Goal: Navigation & Orientation: Find specific page/section

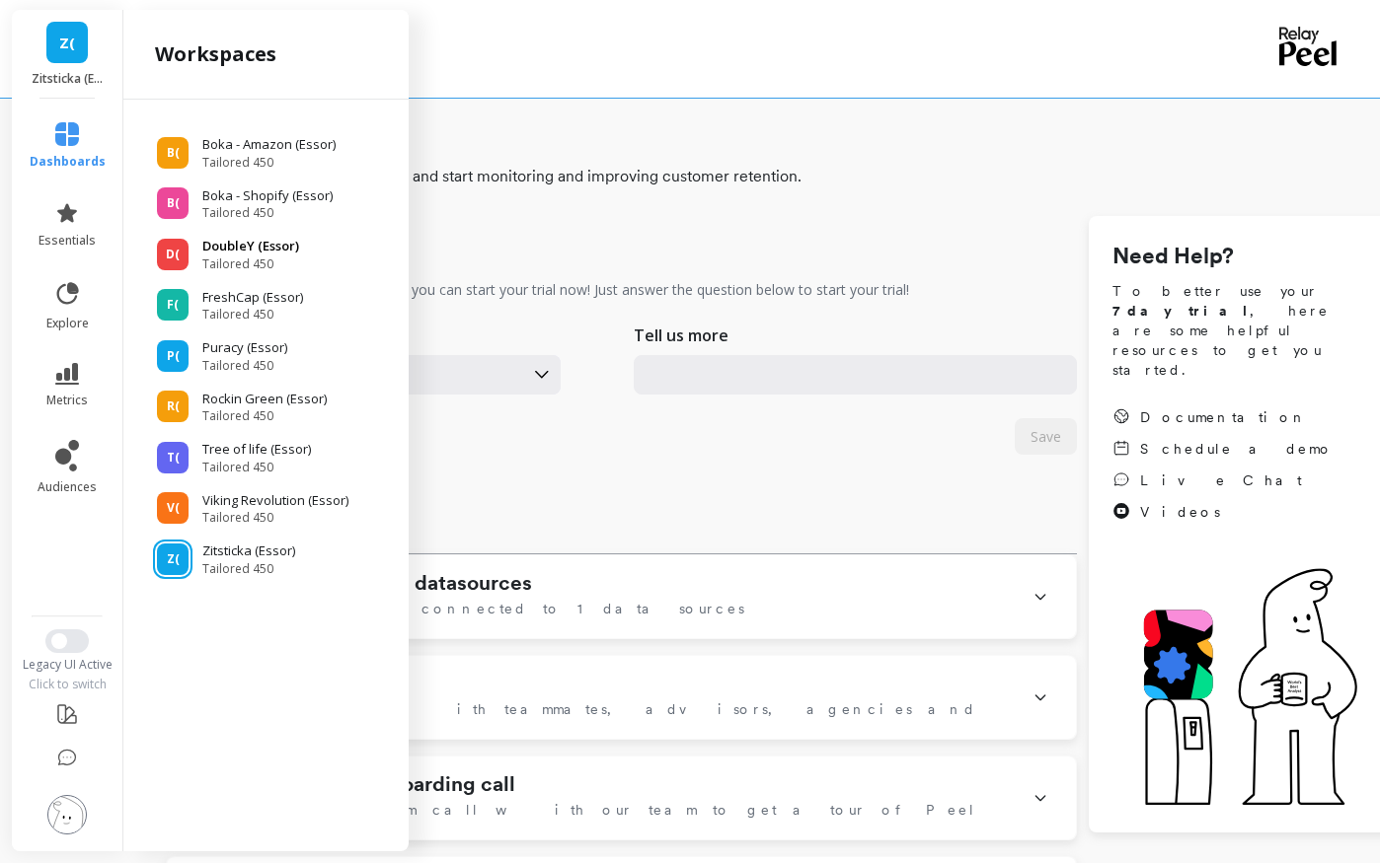
click at [284, 244] on p "DoubleY (Essor)" at bounding box center [250, 247] width 97 height 20
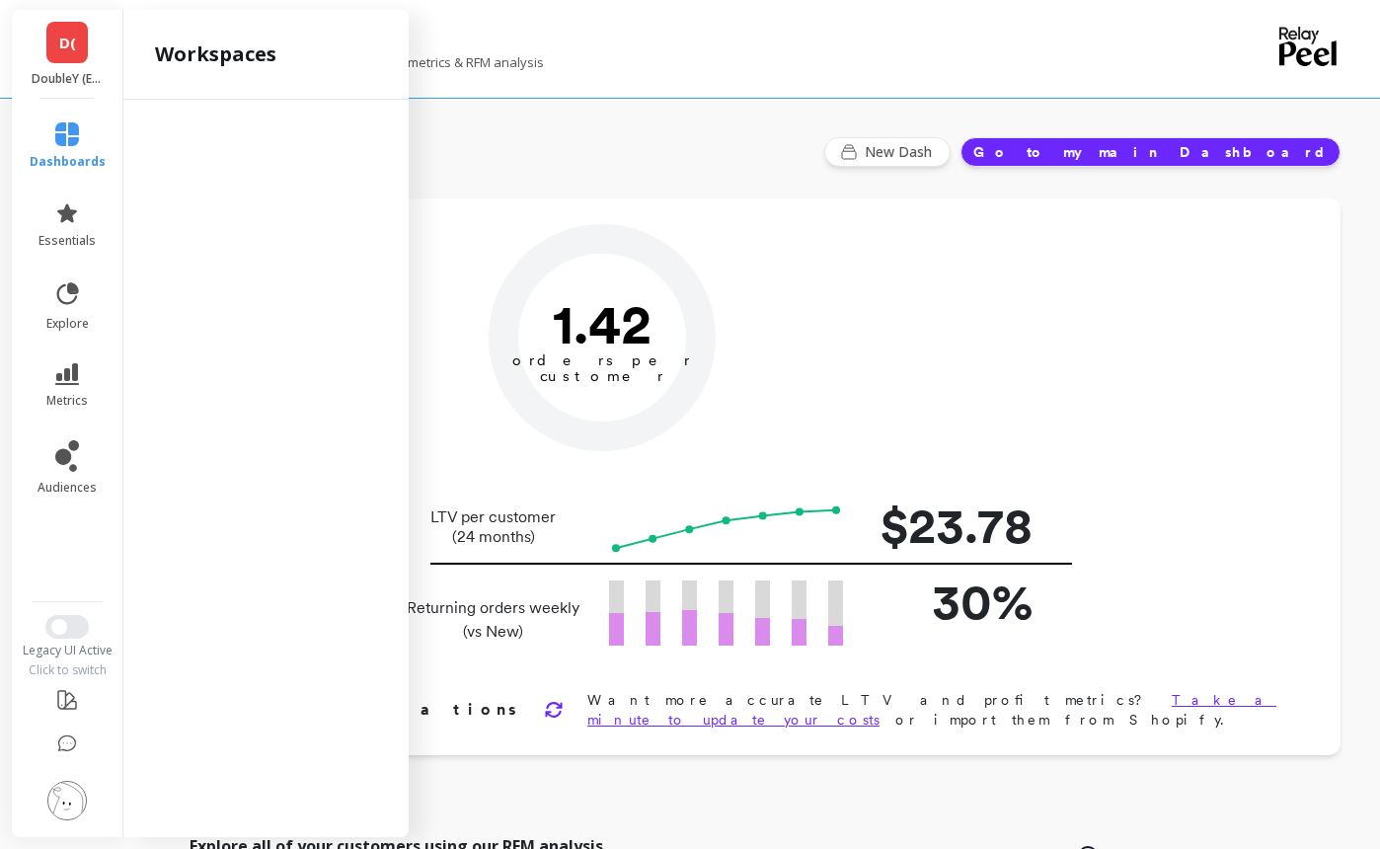
type input "Champions"
type input "117239"
click at [658, 84] on div "Focus on your retention north star metrics & RFM analysis" at bounding box center [672, 72] width 1013 height 38
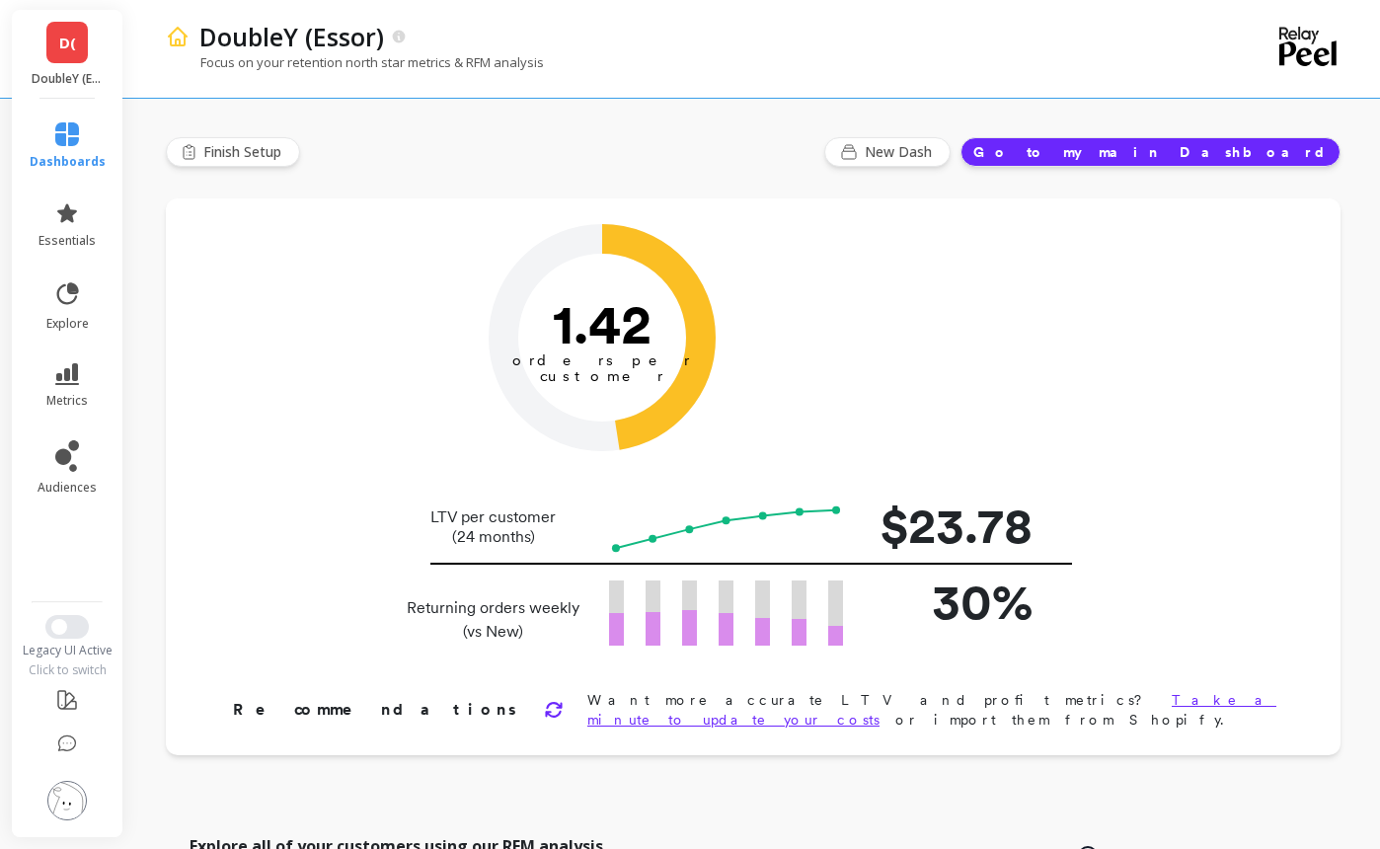
click at [69, 49] on span "D(" at bounding box center [67, 43] width 17 height 23
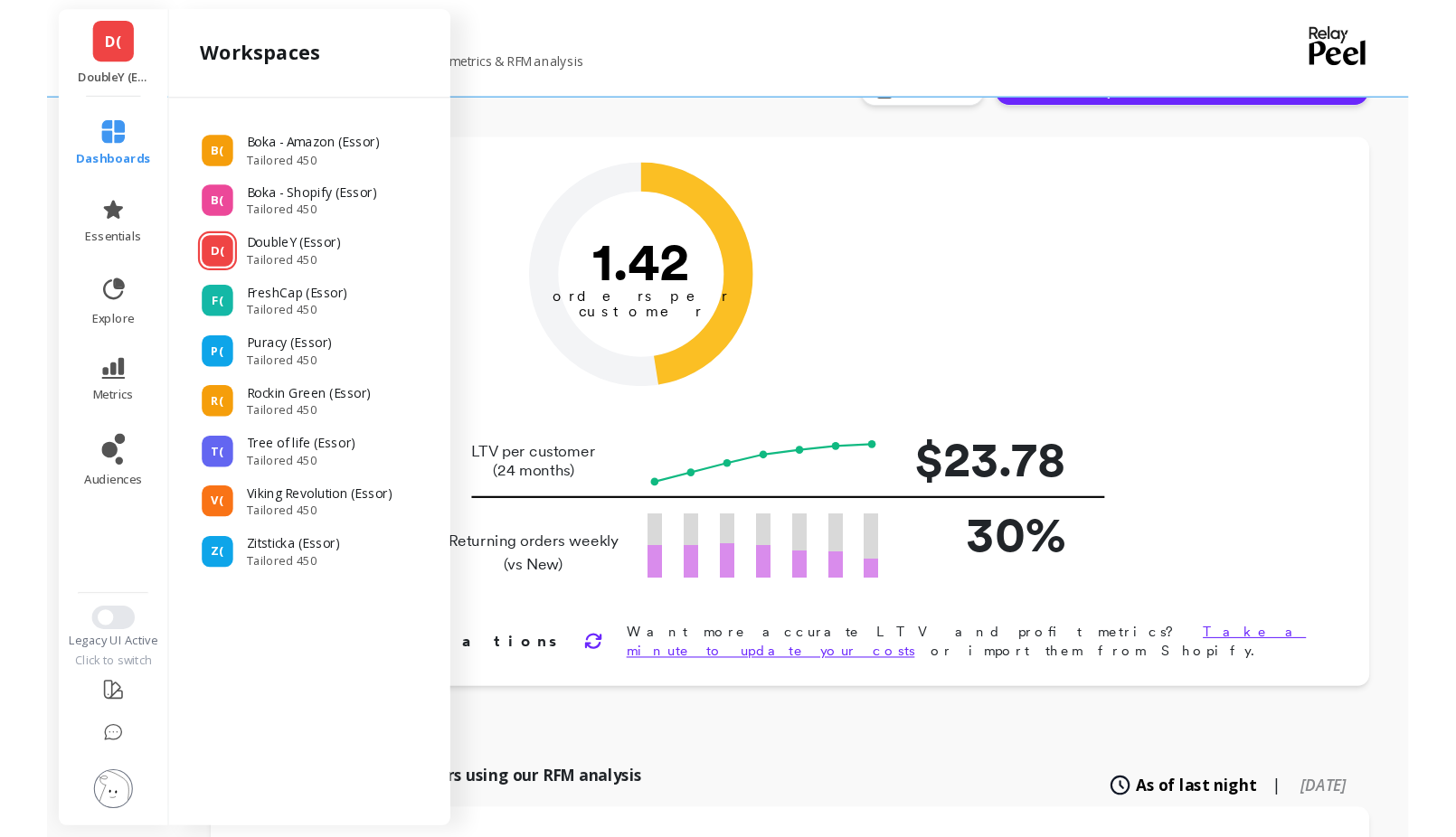
scroll to position [180, 0]
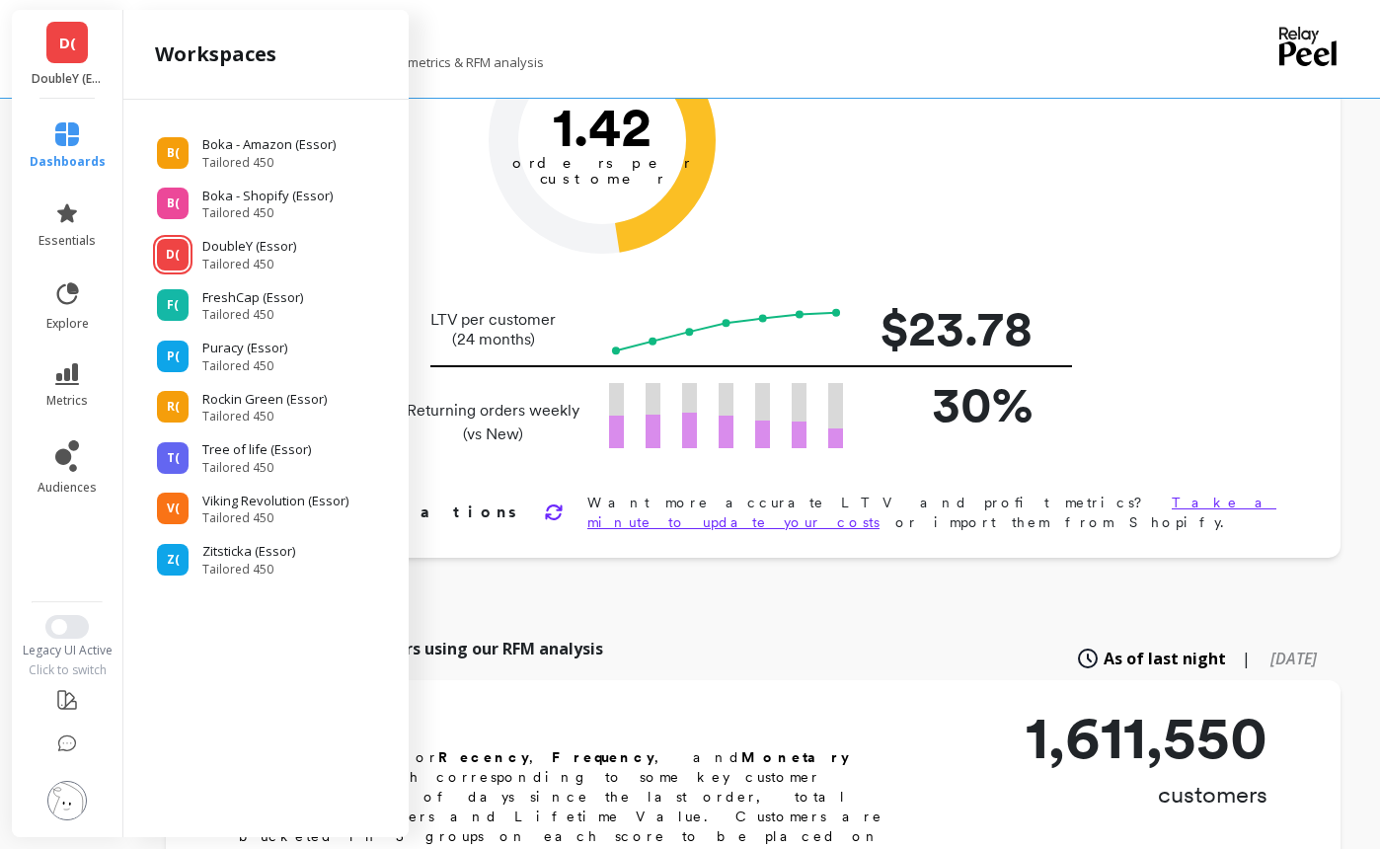
click at [731, 637] on div "Explore all of your customers using our RFM analysis As of last night | 6 month…" at bounding box center [753, 658] width 1174 height 43
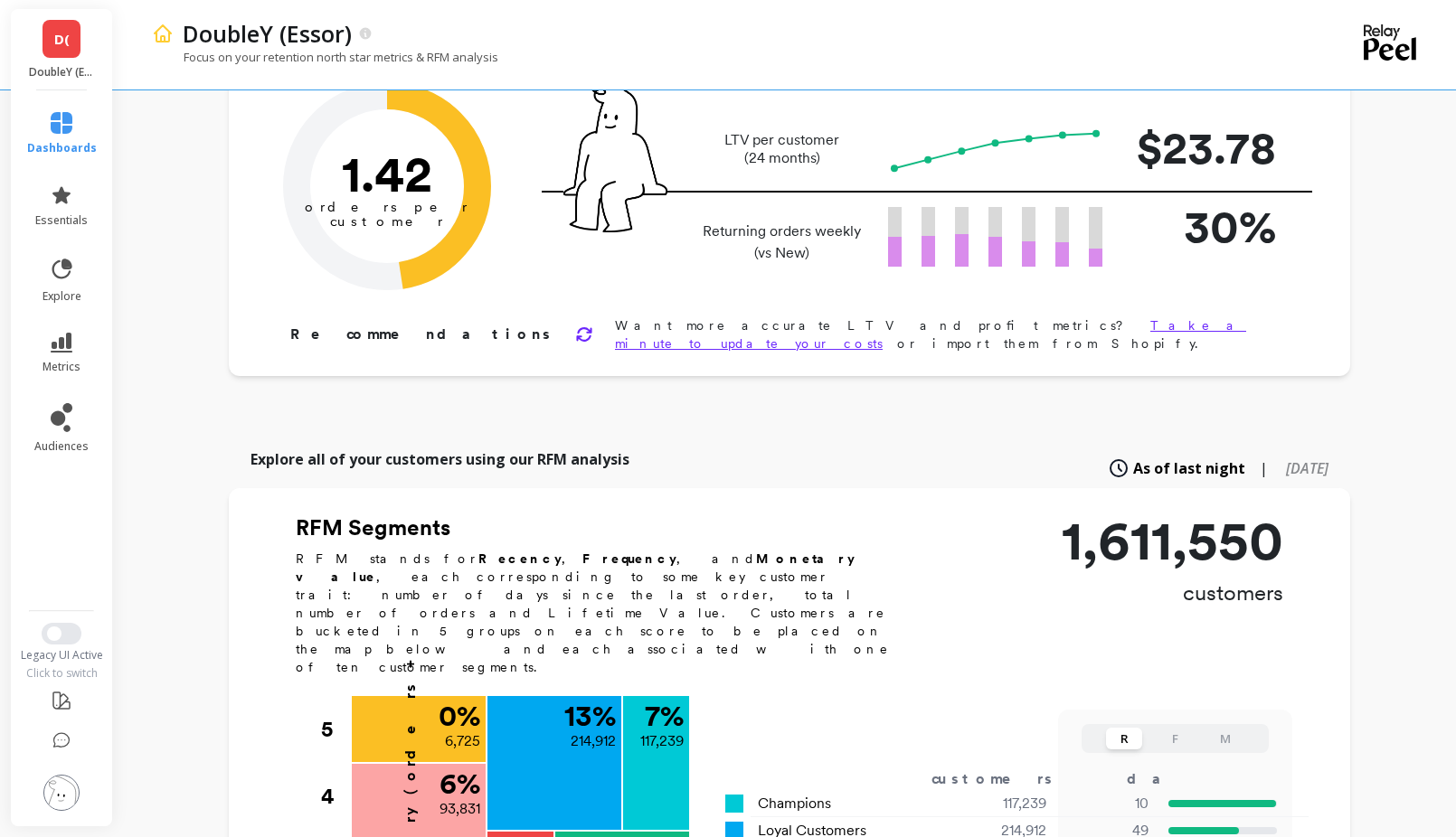
scroll to position [0, 0]
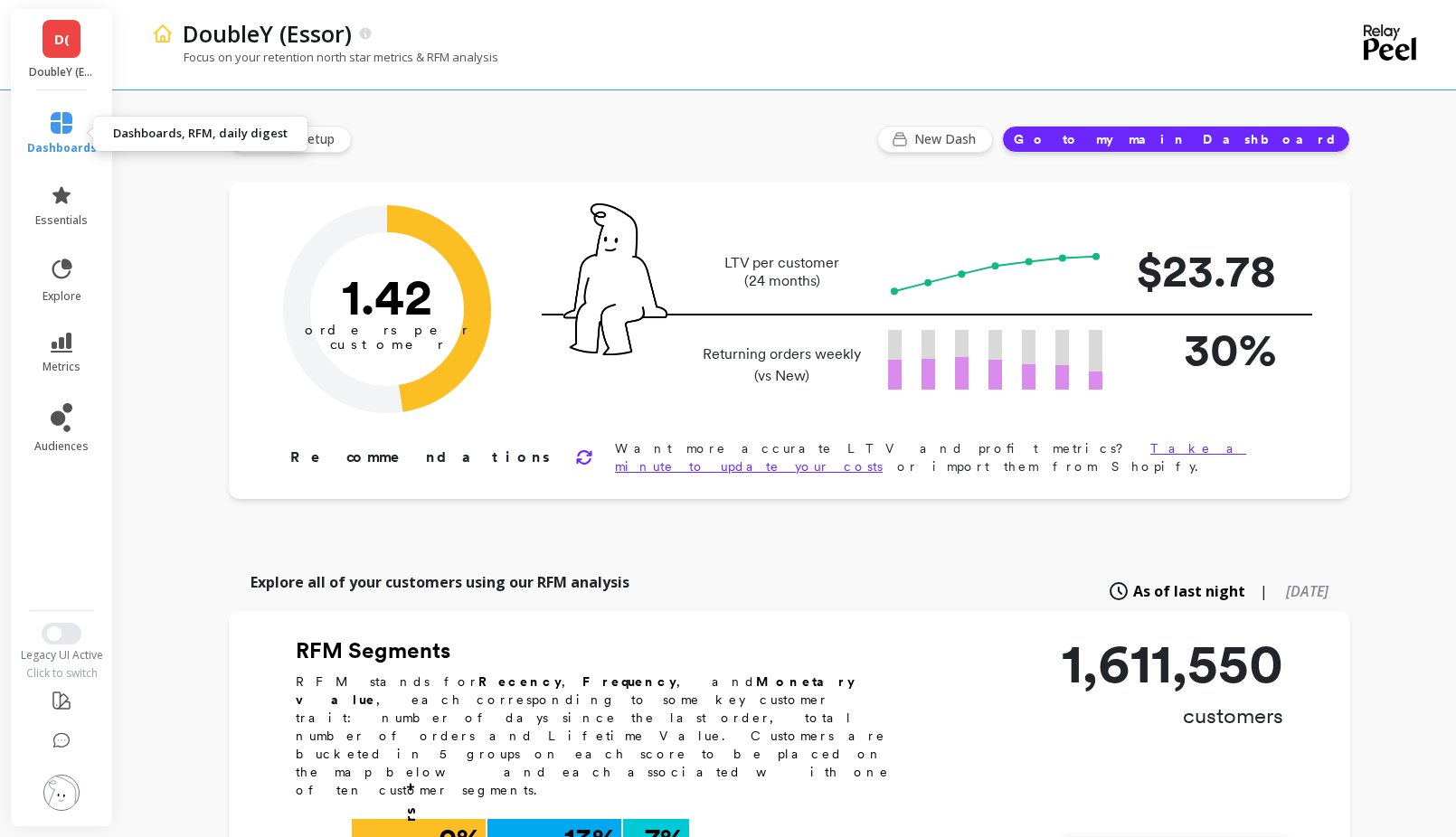
click at [60, 130] on icon at bounding box center [61, 123] width 22 height 22
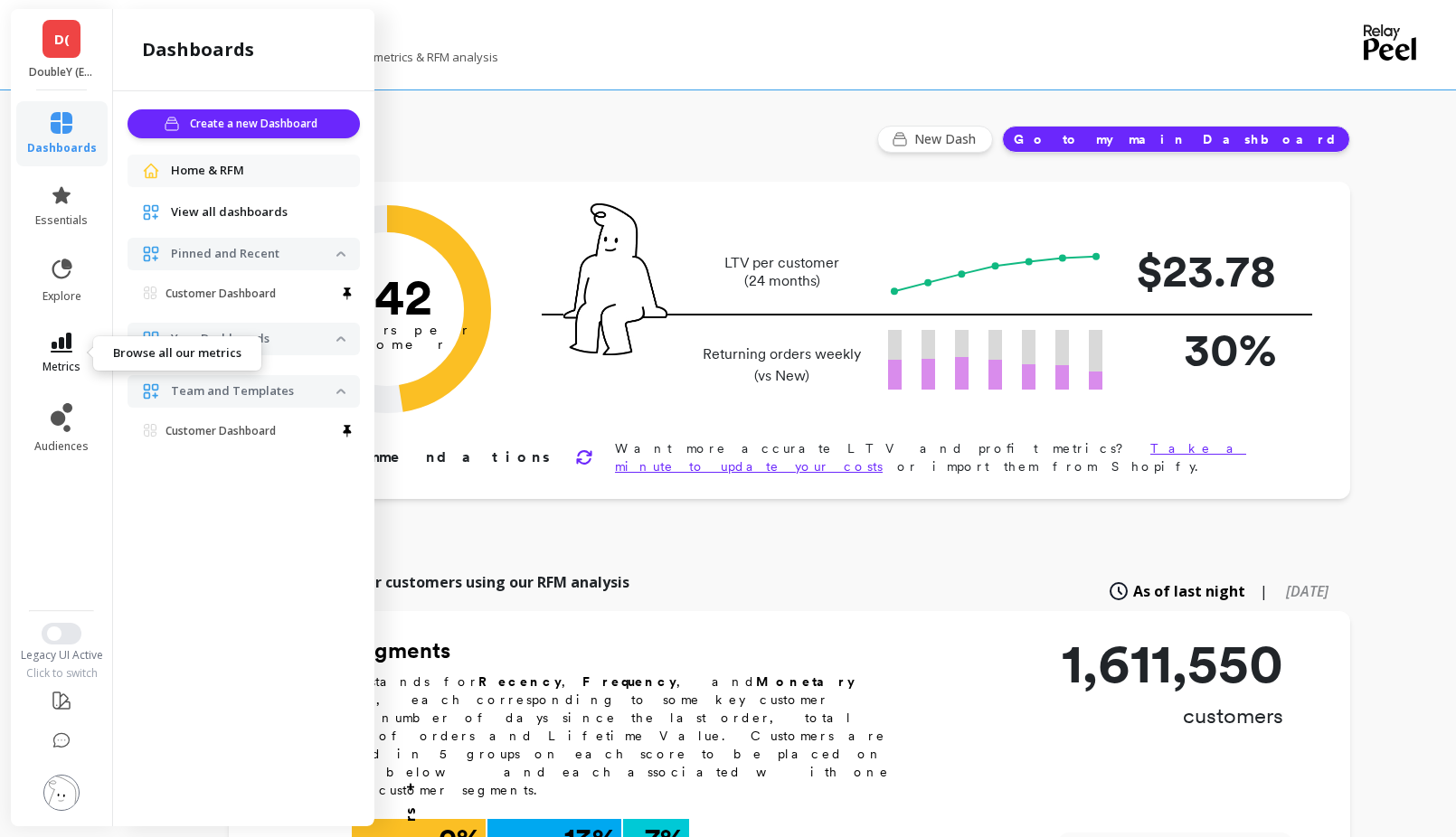
click at [64, 339] on icon at bounding box center [61, 342] width 22 height 20
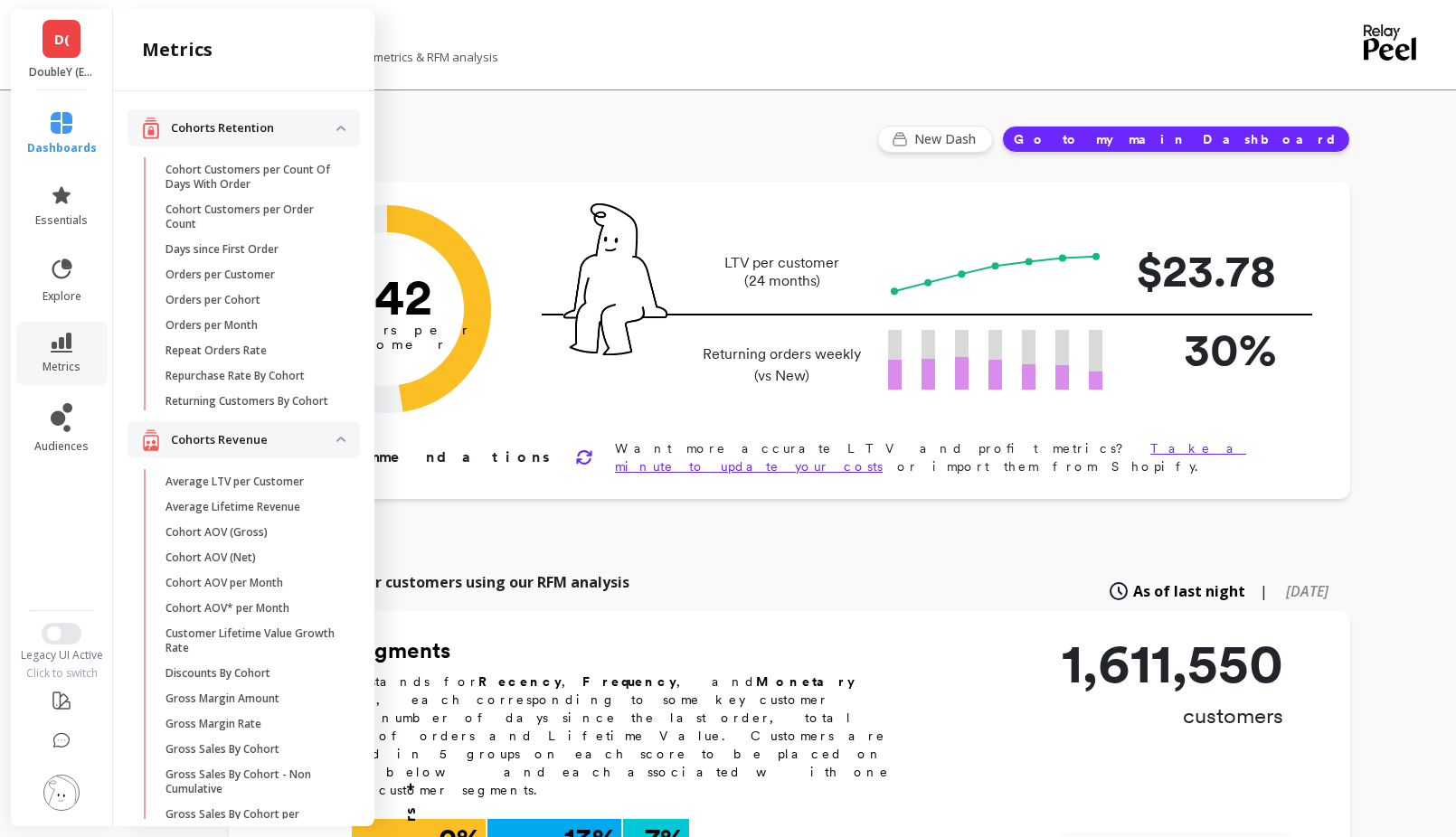
click at [67, 61] on div "D( DoubleY (Essor)" at bounding box center [61, 49] width 102 height 82
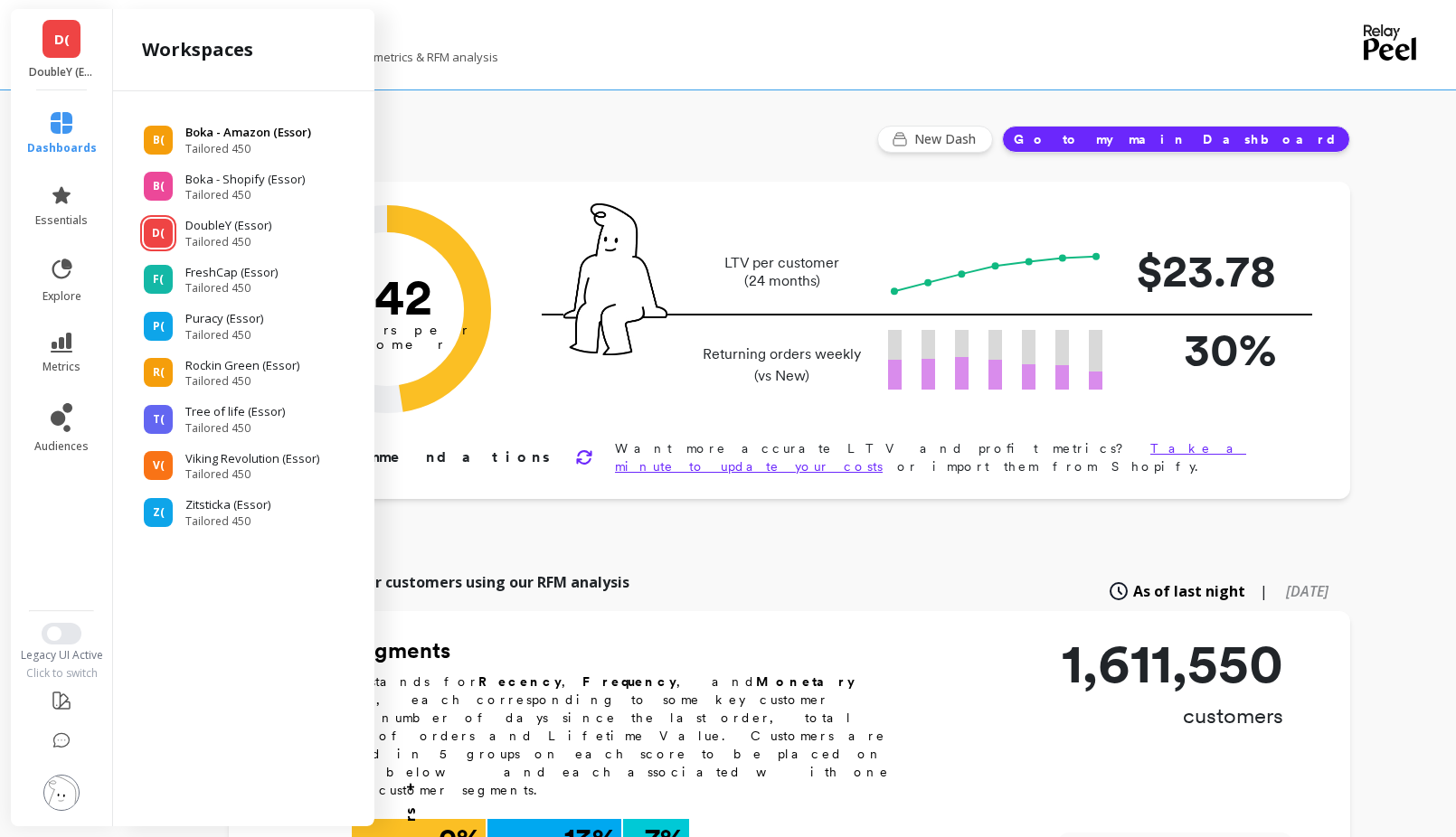
click at [221, 139] on p "Boka - Amazon (Essor)" at bounding box center [247, 133] width 126 height 18
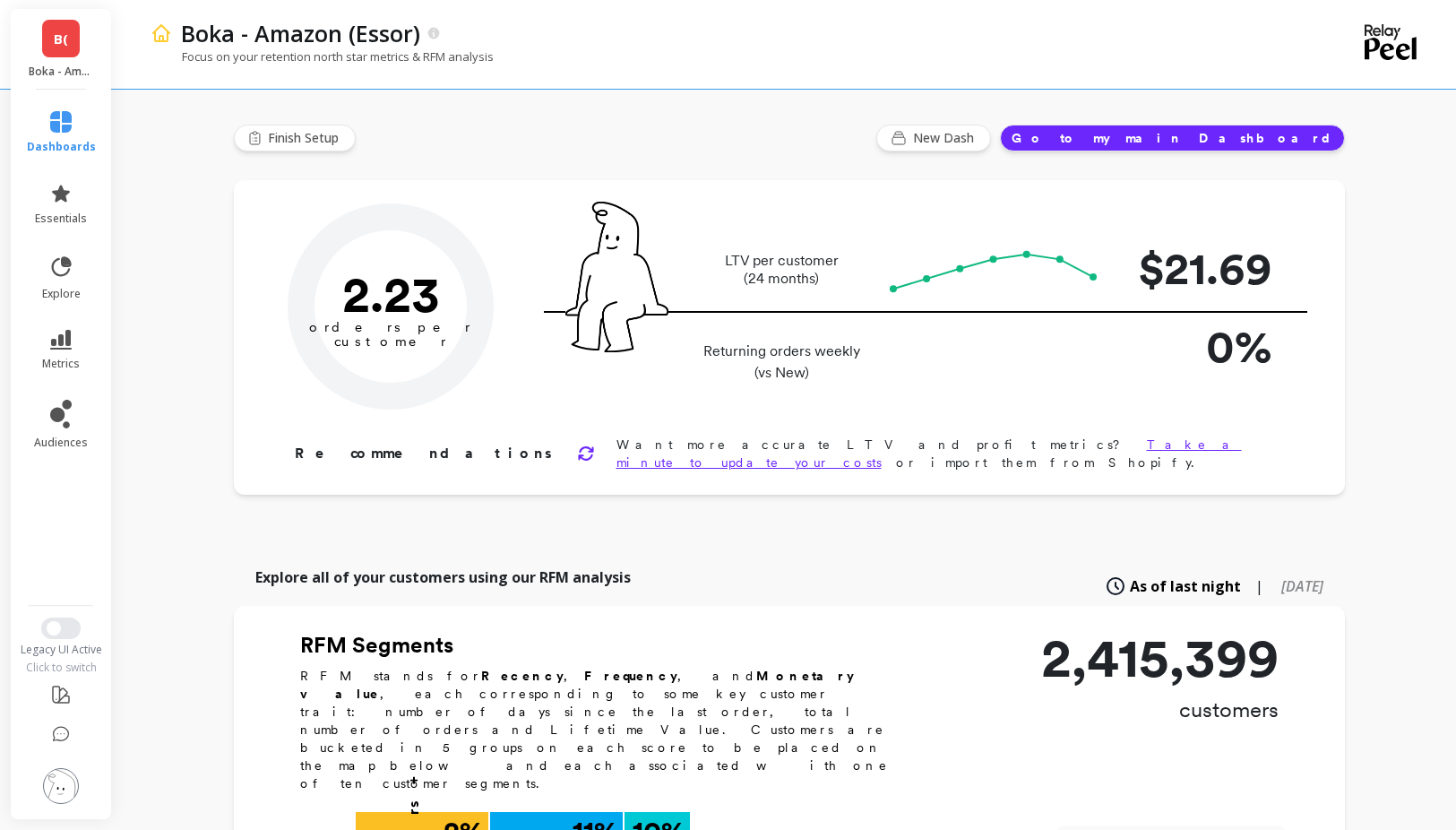
type input "Champions"
type input "247904"
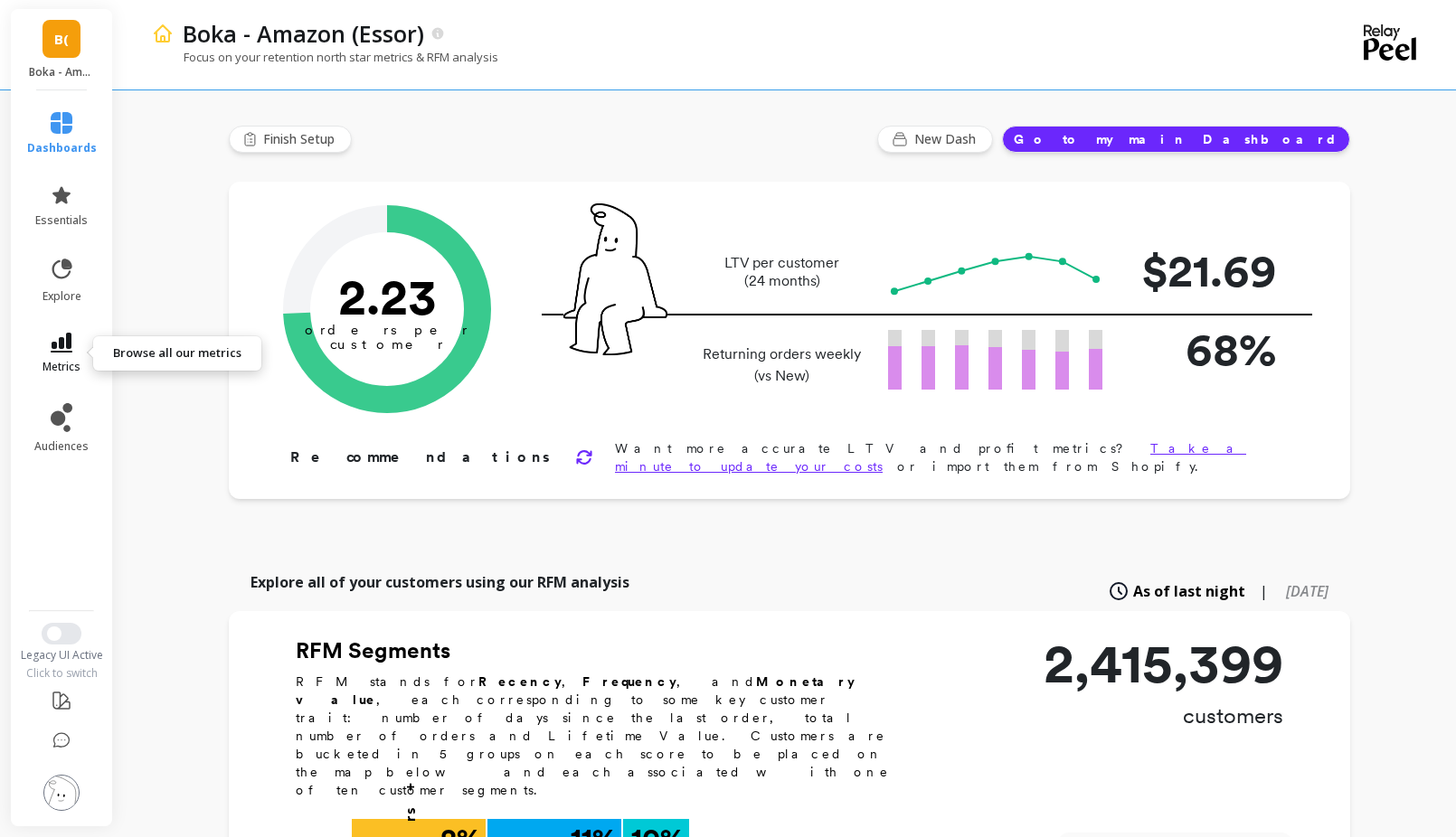
click at [71, 333] on icon at bounding box center [61, 342] width 22 height 20
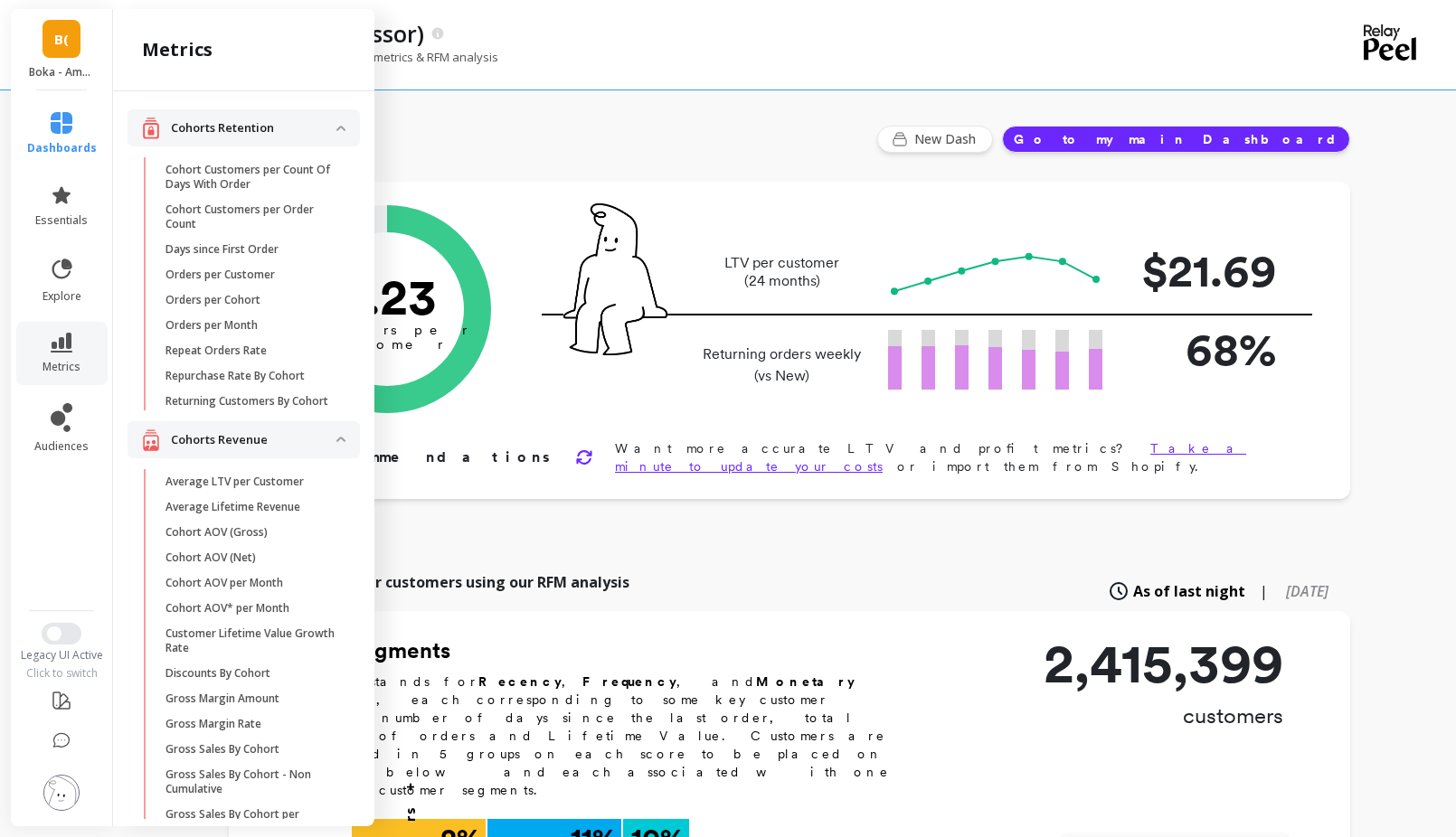
click at [336, 127] on img at bounding box center [341, 128] width 9 height 5
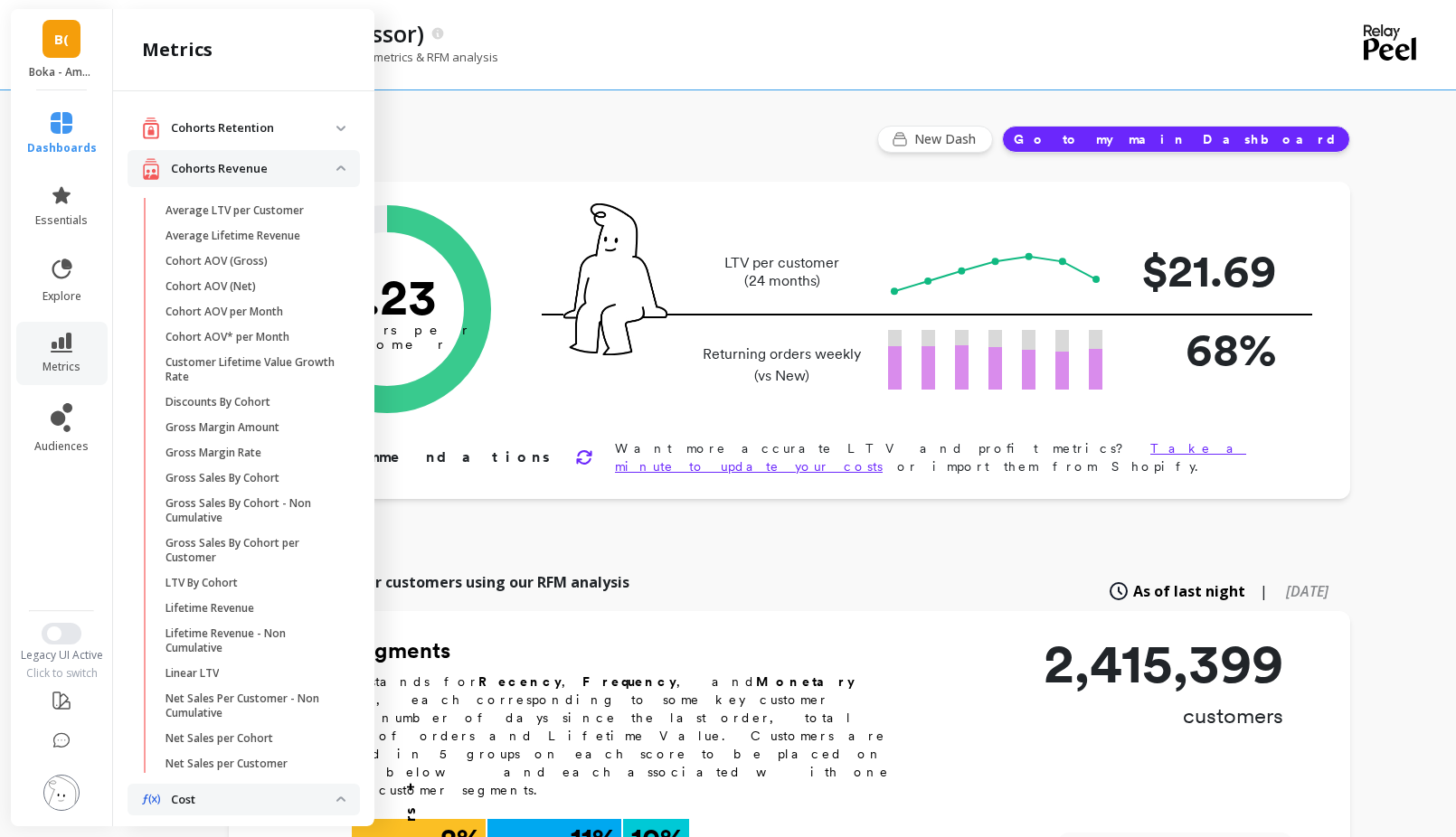
click at [312, 167] on p "Cohorts Revenue" at bounding box center [254, 169] width 166 height 18
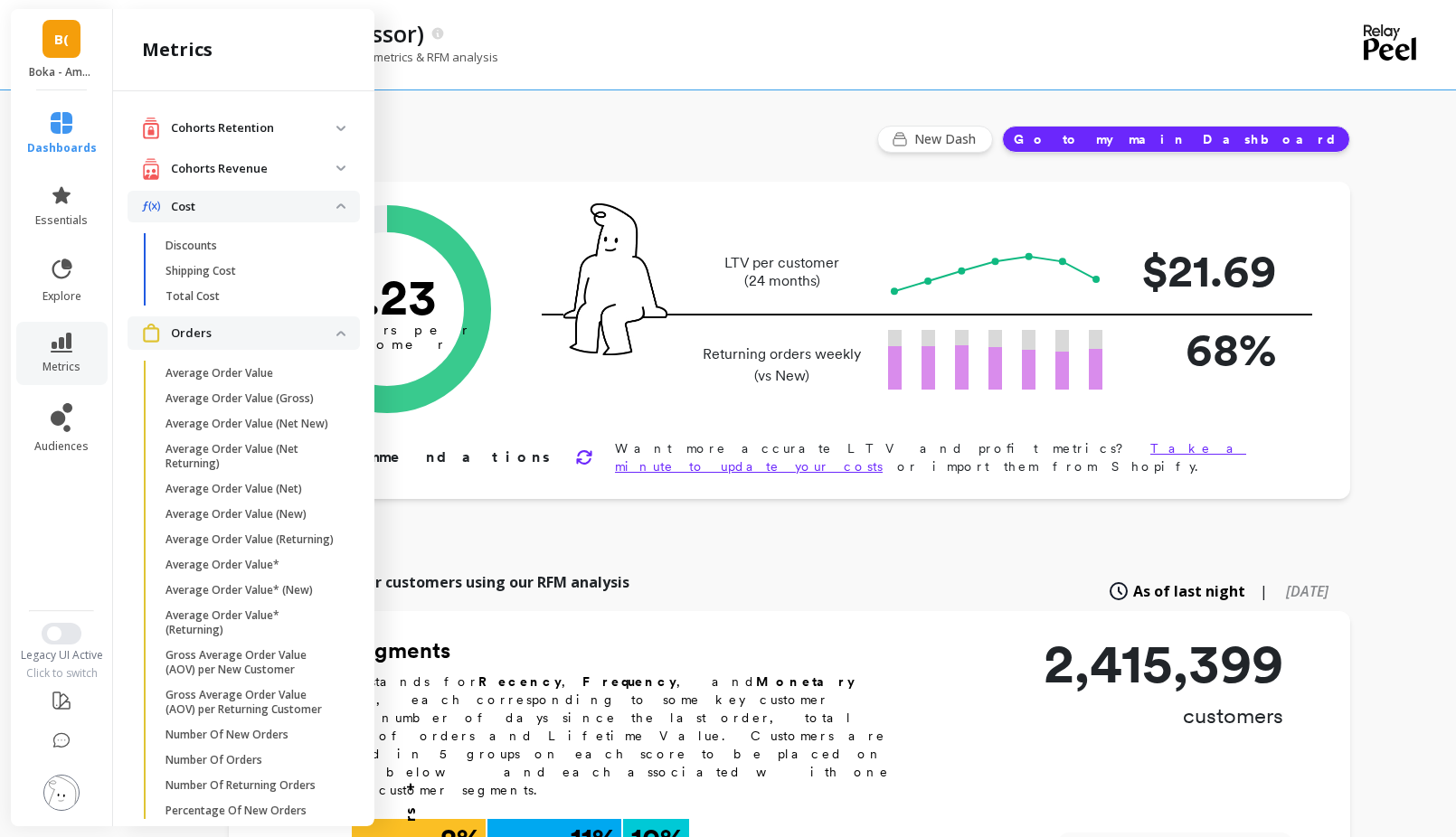
click at [301, 330] on p "Orders" at bounding box center [254, 333] width 166 height 18
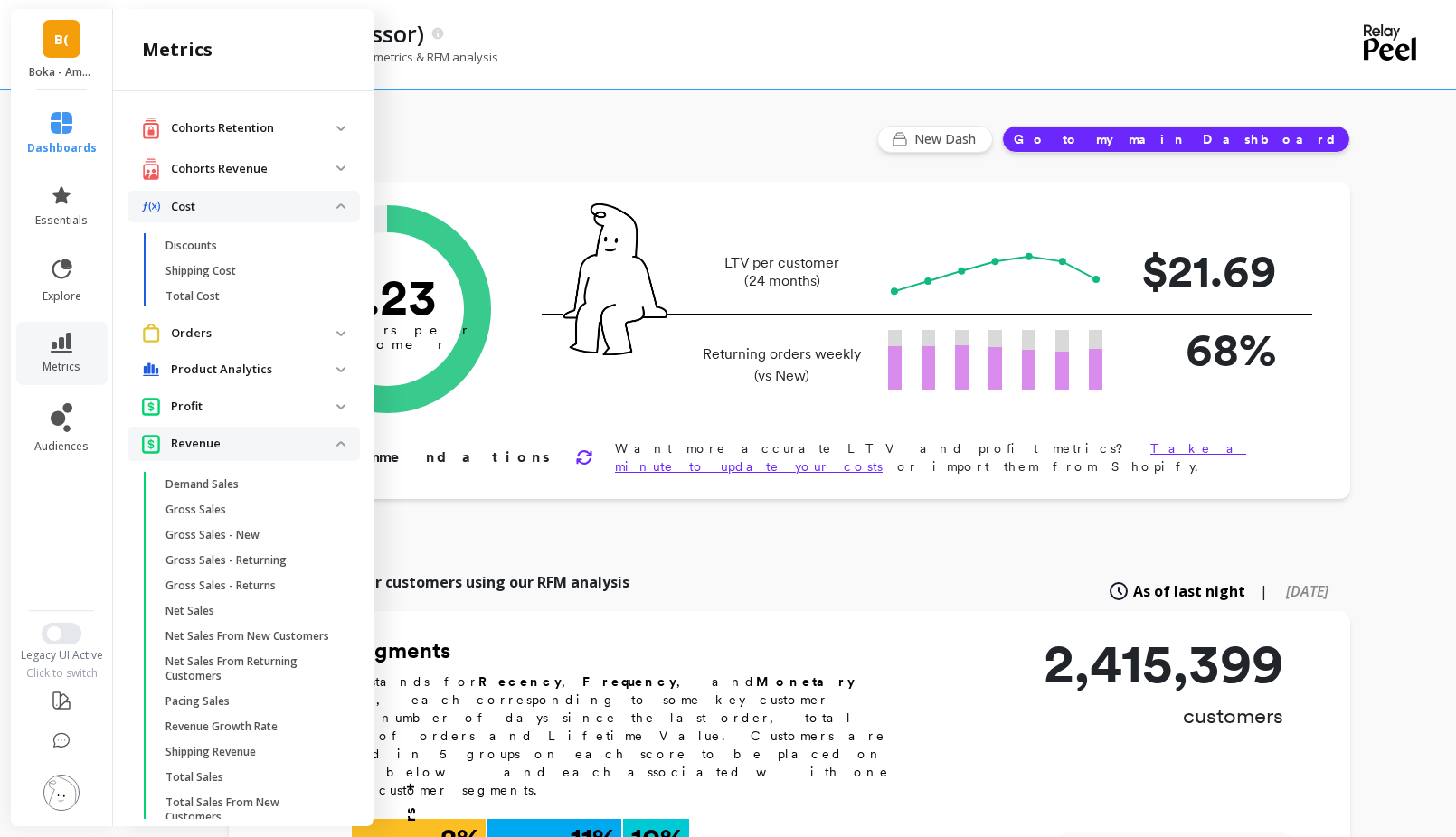
click at [310, 212] on p "Cost" at bounding box center [254, 207] width 166 height 18
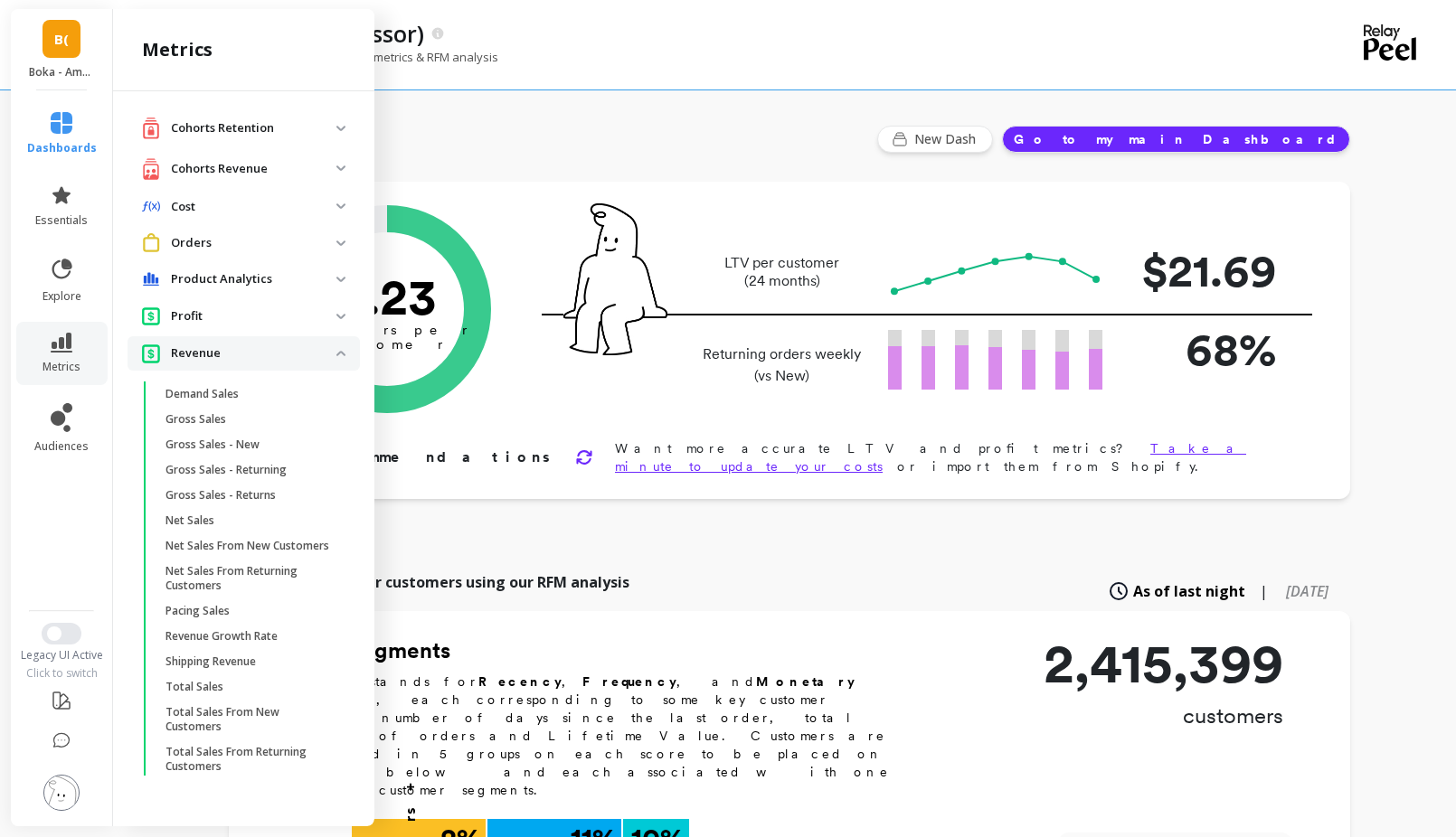
click at [292, 361] on p "Revenue" at bounding box center [254, 353] width 166 height 18
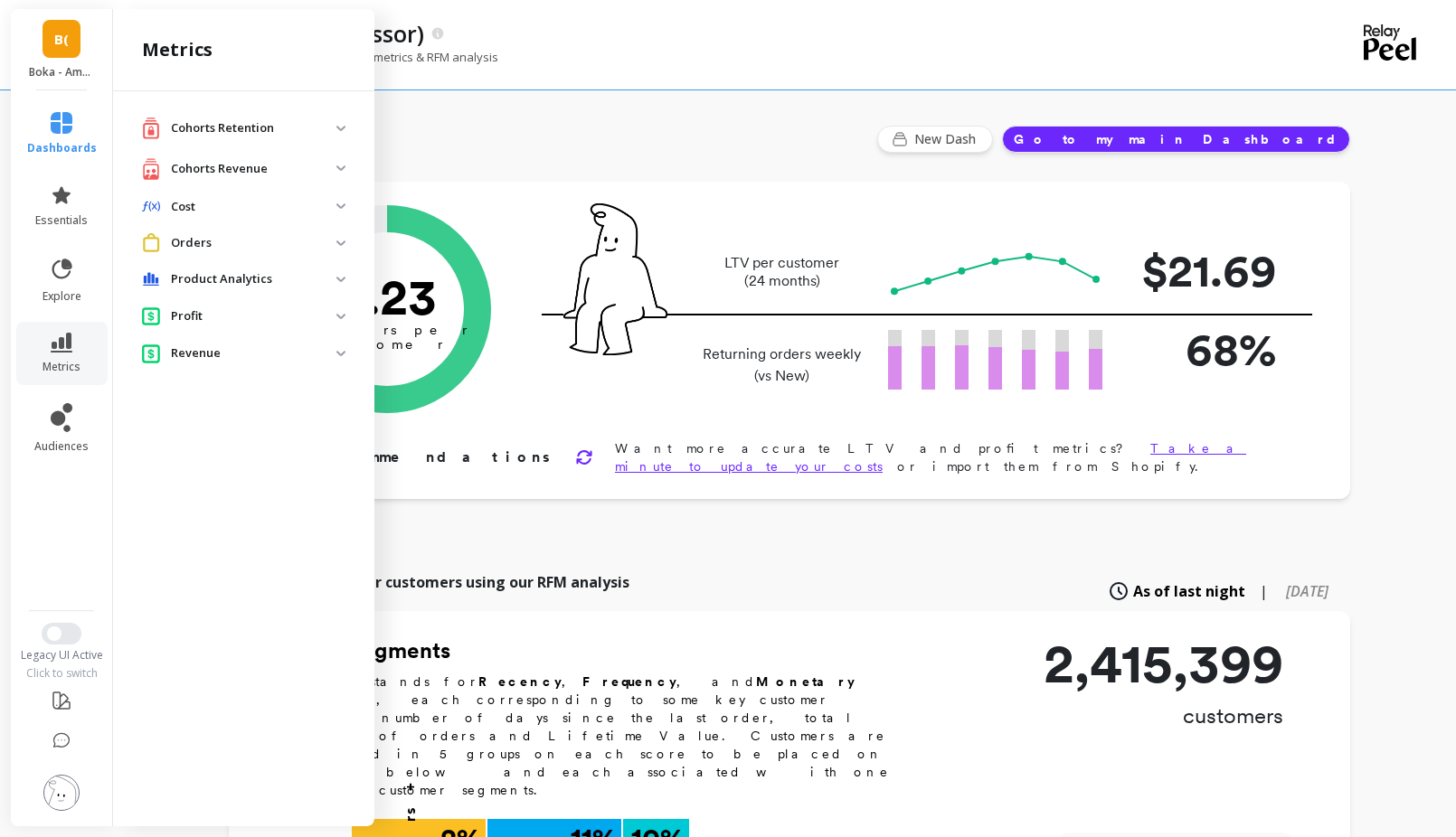
click at [60, 45] on span "B(" at bounding box center [61, 39] width 15 height 21
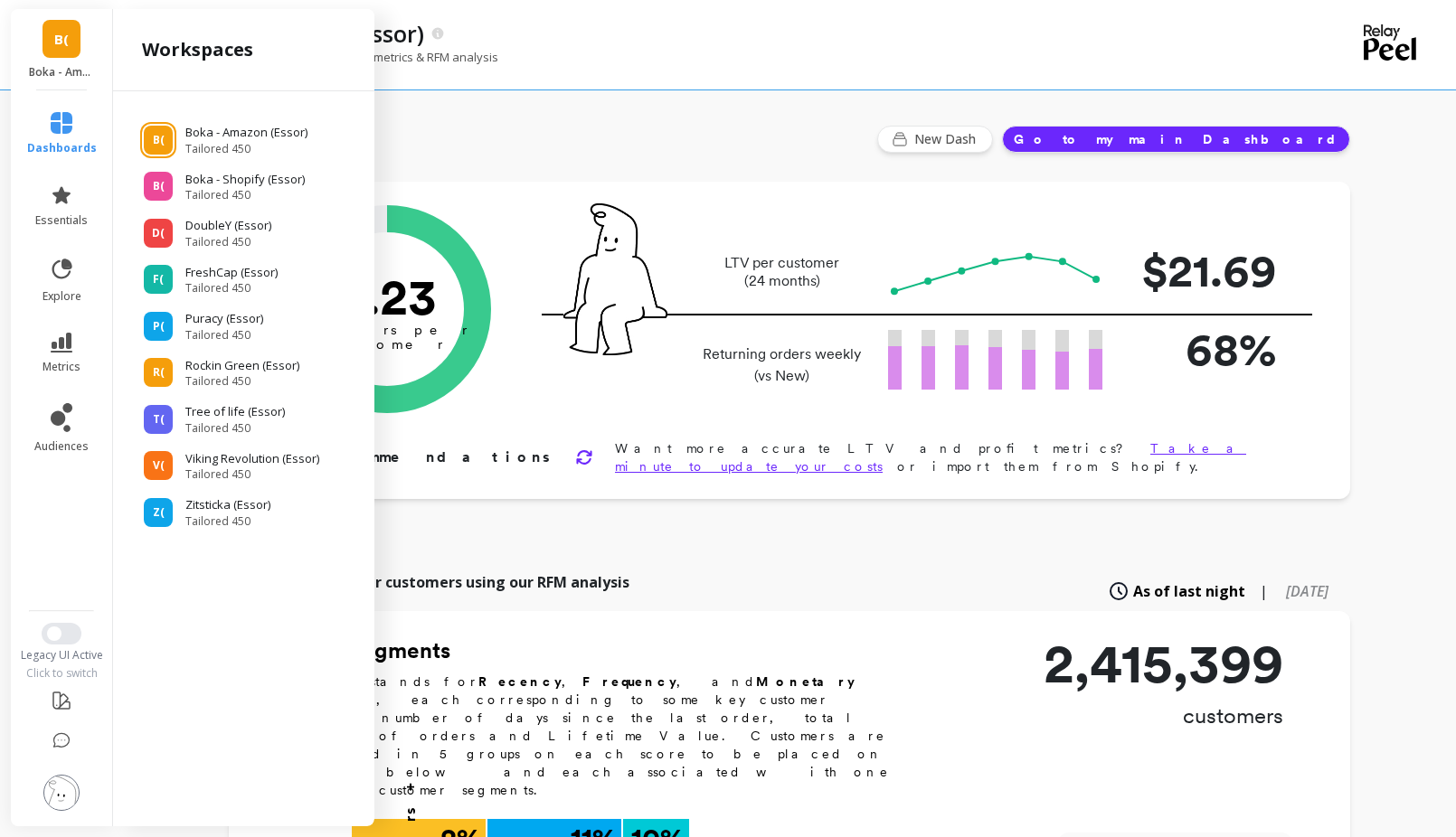
click at [580, 17] on div "Boka - Amazon (Essor) Focus on your retention north star metrics & RFM analysis" at bounding box center [712, 45] width 1120 height 90
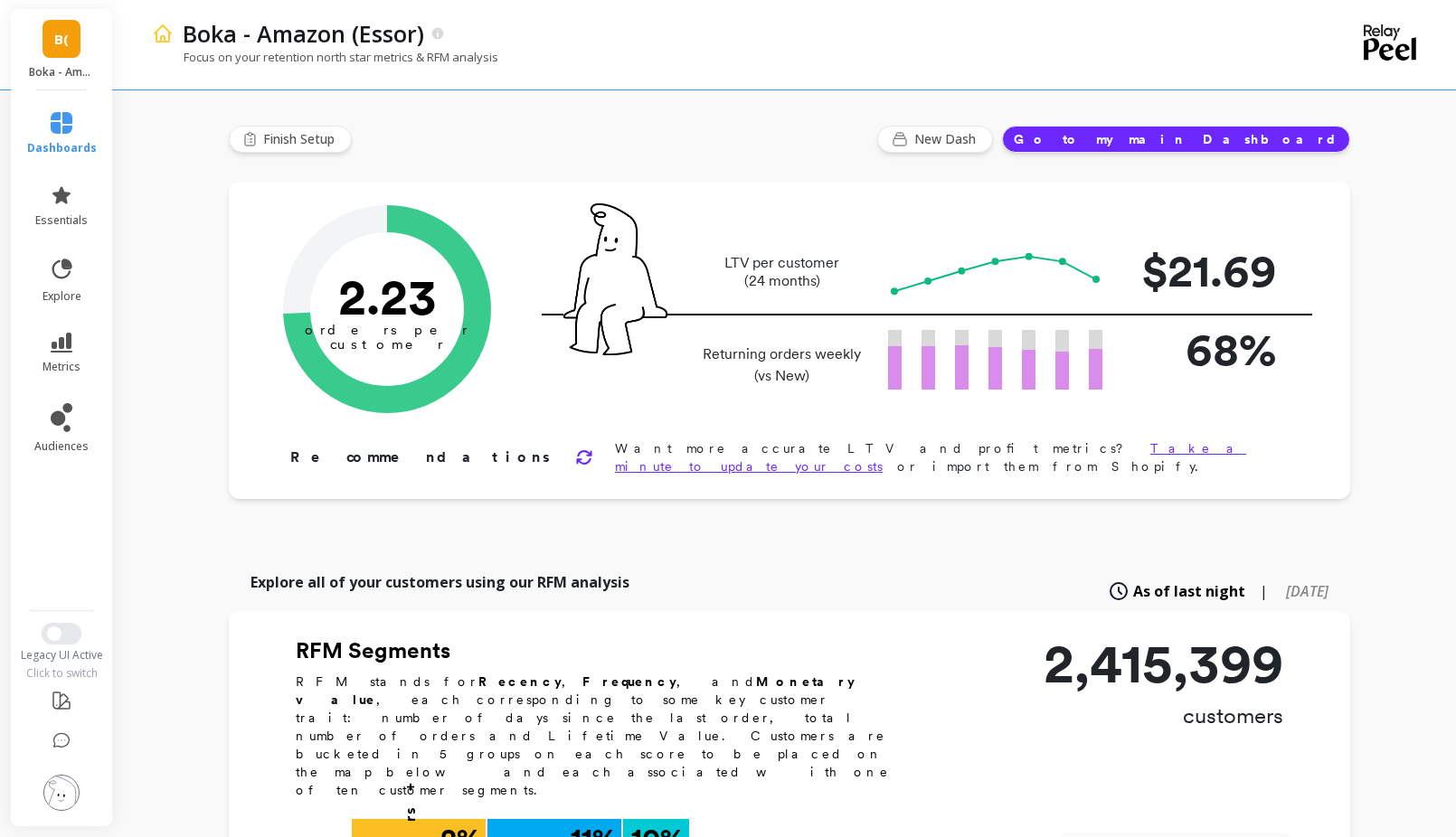
click at [56, 51] on link "B(" at bounding box center [60, 38] width 38 height 38
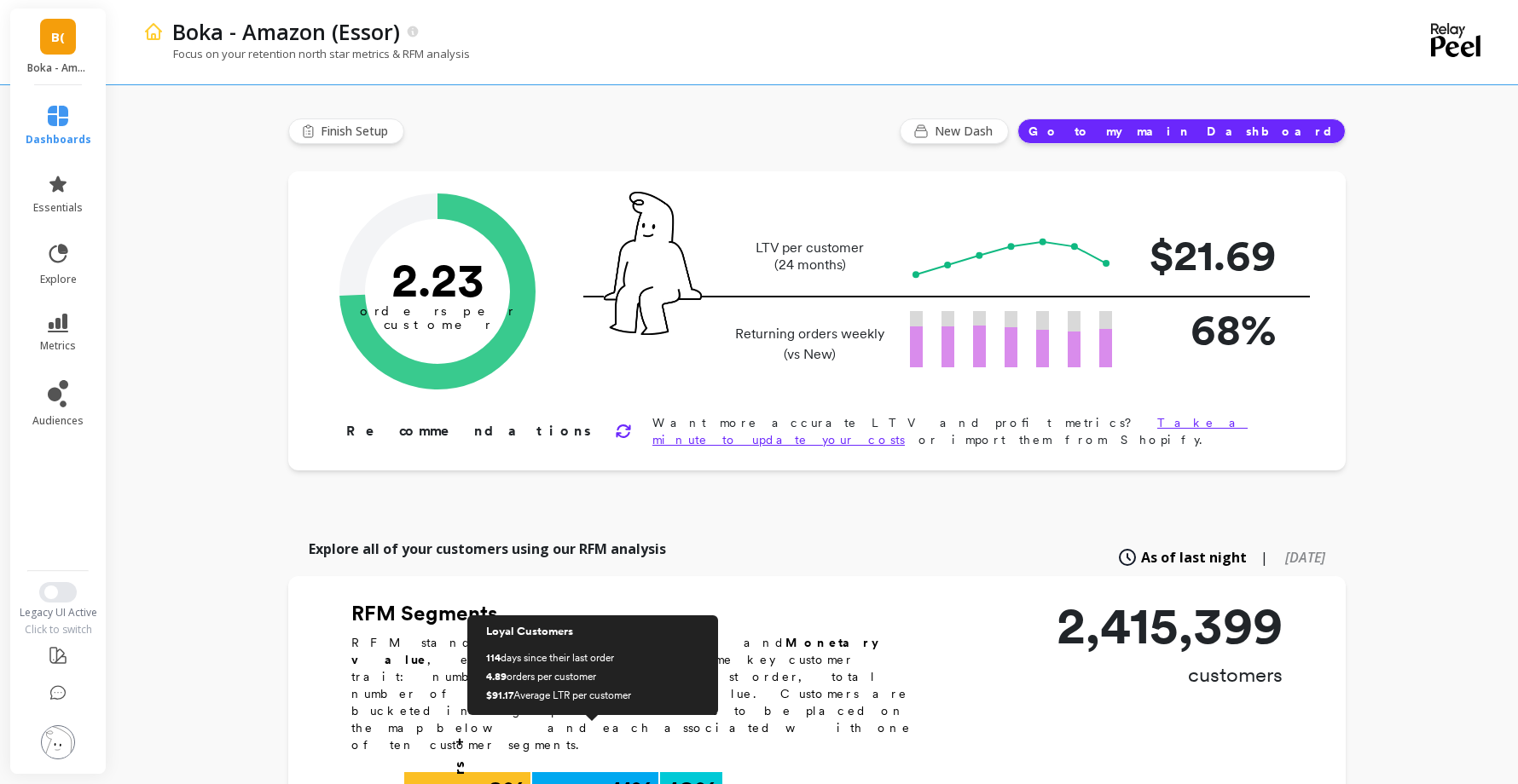
click at [55, 39] on span "B(" at bounding box center [58, 37] width 14 height 20
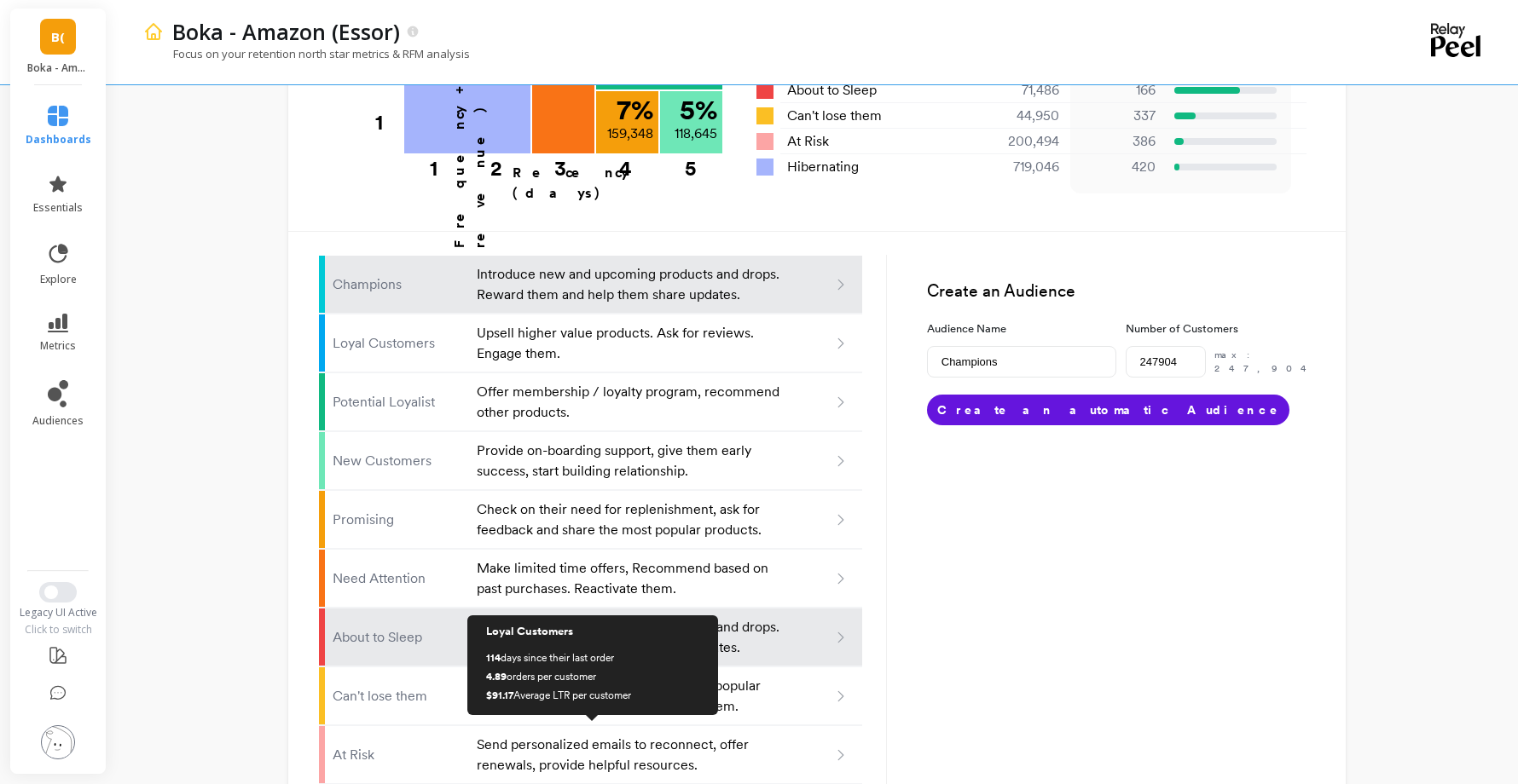
scroll to position [938, 0]
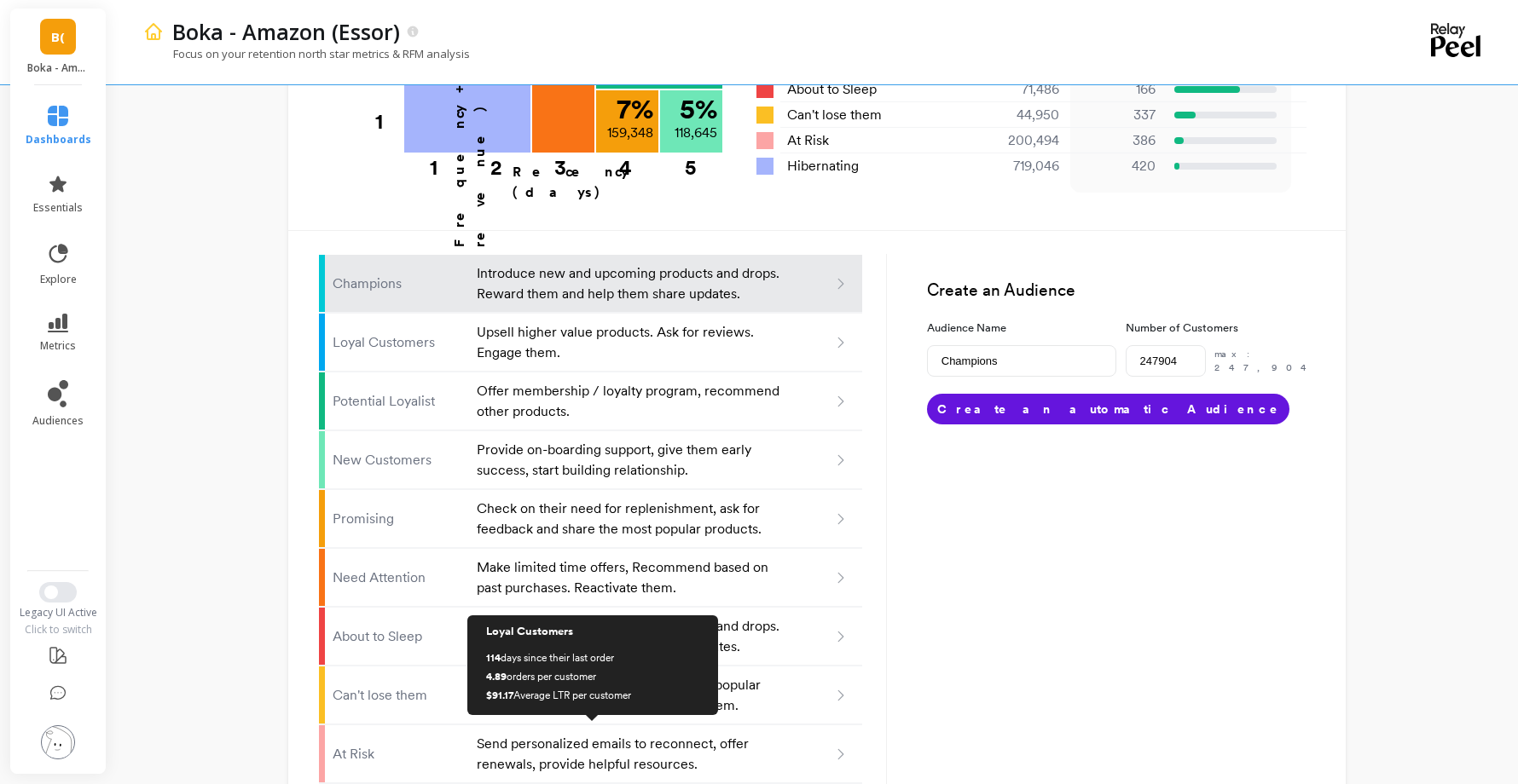
click at [66, 591] on button "Switch to New UI" at bounding box center [57, 592] width 37 height 21
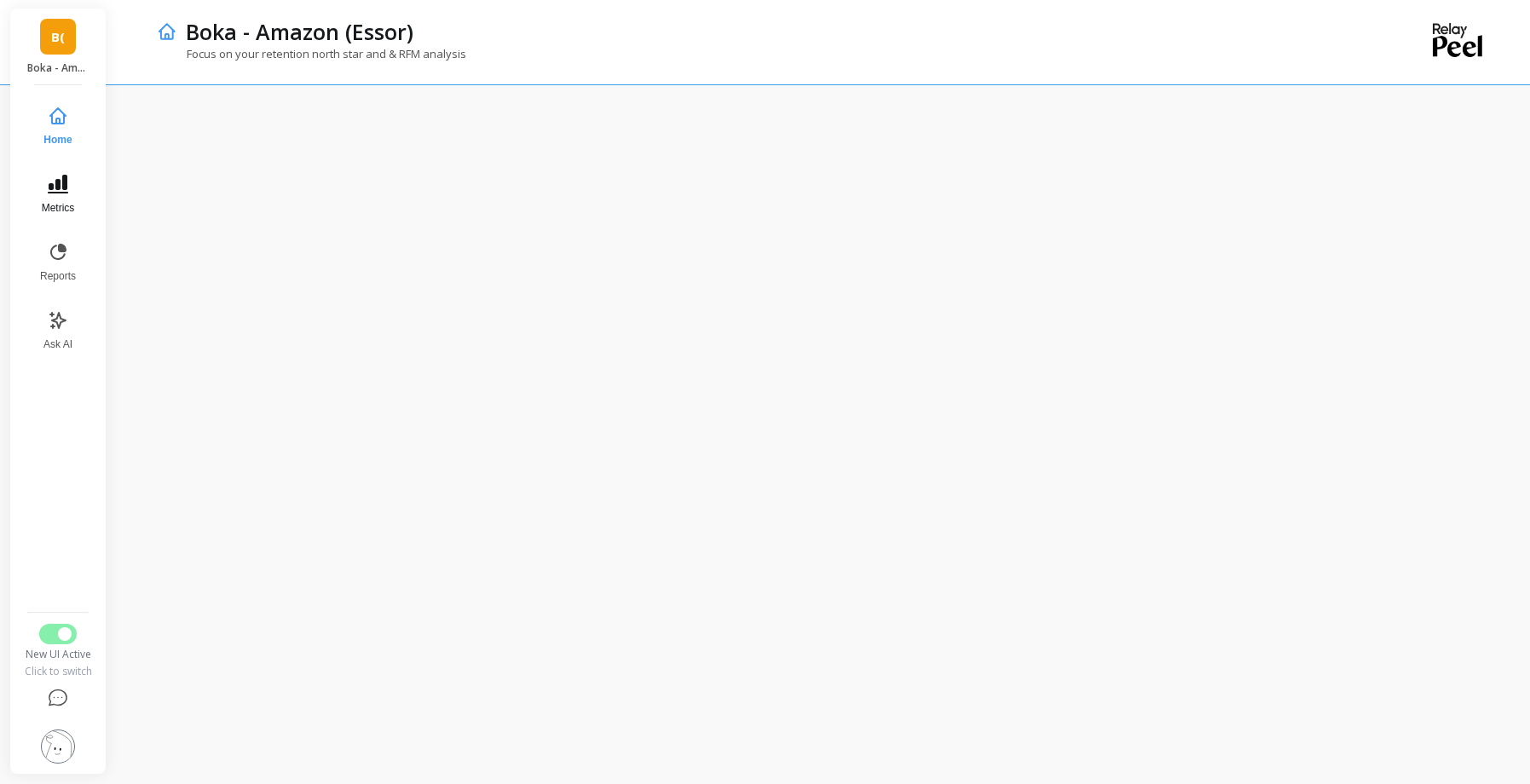
click at [50, 197] on button "Metrics" at bounding box center [58, 193] width 56 height 61
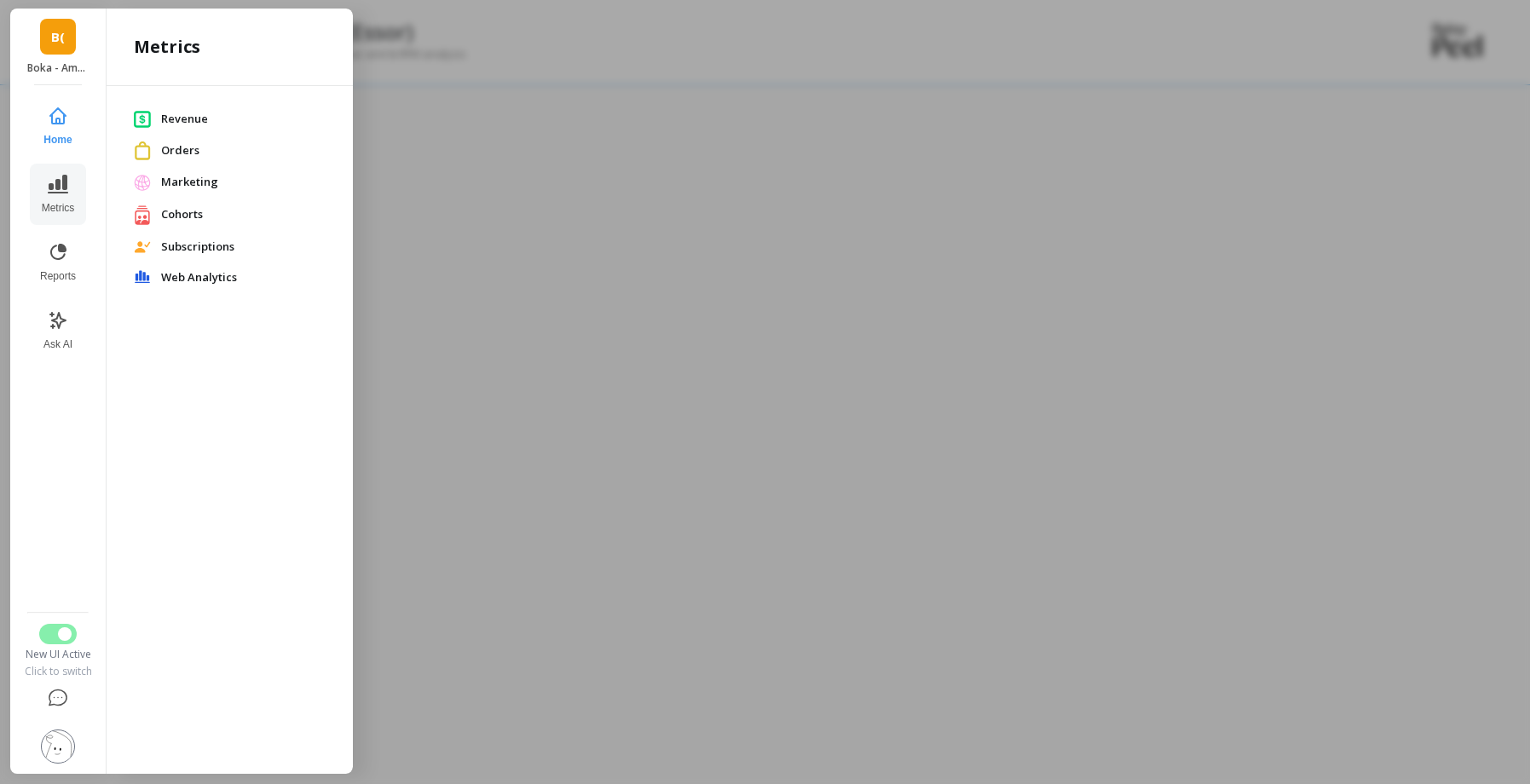
click at [196, 119] on span "Revenue" at bounding box center [244, 119] width 164 height 17
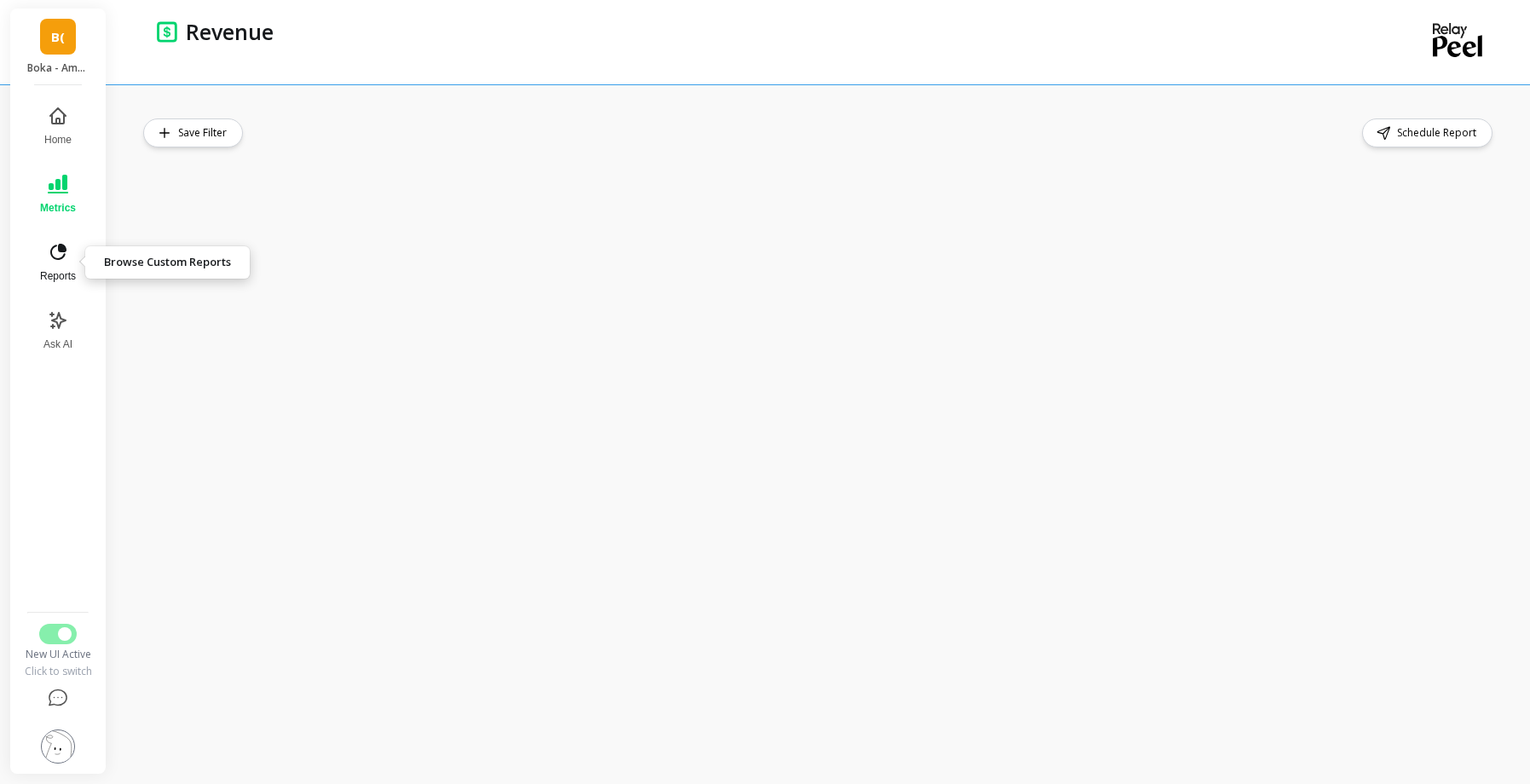
click at [44, 255] on button "Reports" at bounding box center [58, 262] width 56 height 61
click at [1124, 93] on div "Schedule Report" at bounding box center [822, 434] width 1414 height 699
drag, startPoint x: 876, startPoint y: 79, endPoint x: 877, endPoint y: 92, distance: 13.0
click at [877, 92] on div "Reports Schedule Report" at bounding box center [822, 392] width 1414 height 784
drag, startPoint x: 877, startPoint y: 92, endPoint x: 1082, endPoint y: 126, distance: 207.8
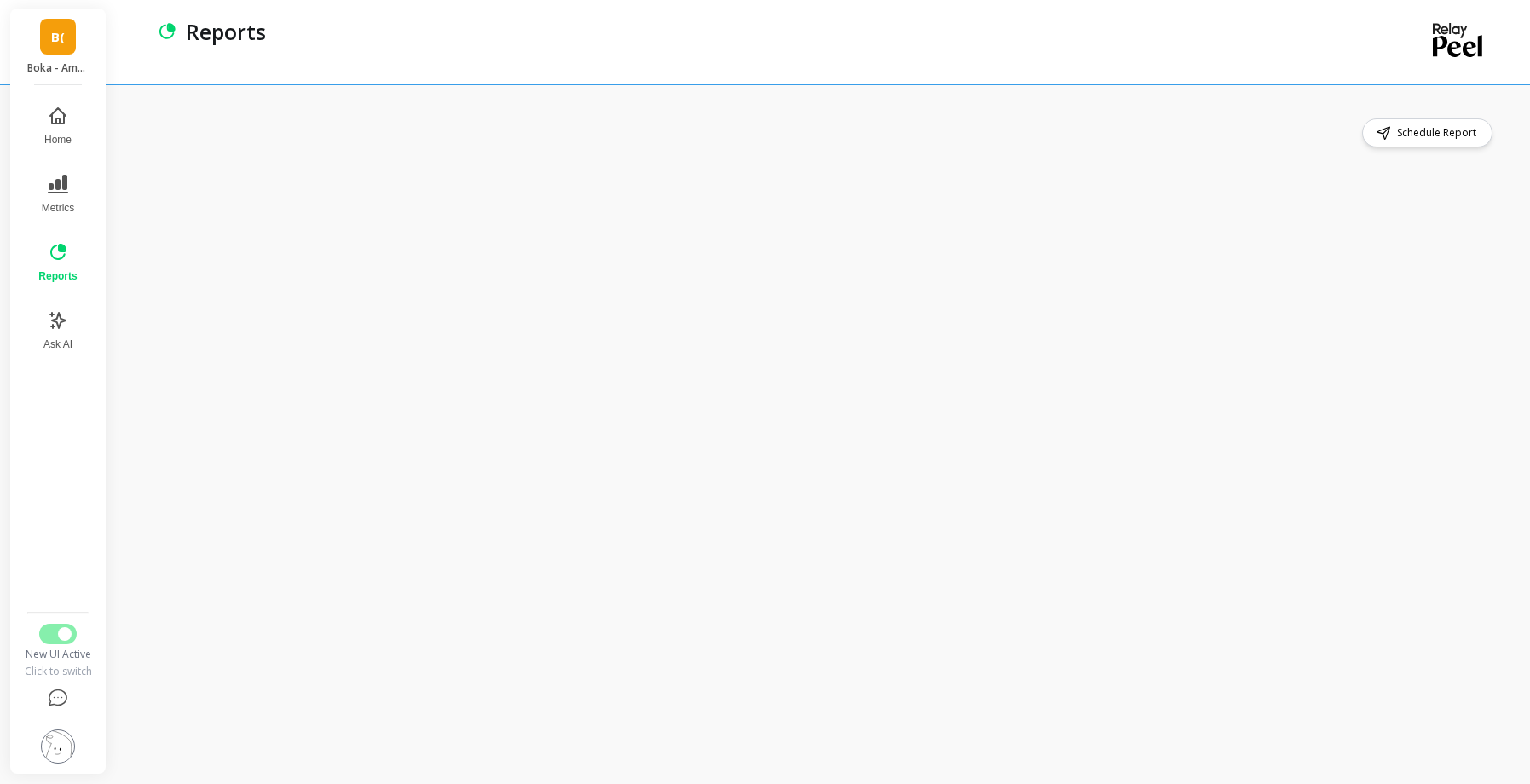
click at [1082, 126] on div "Schedule Report" at bounding box center [820, 133] width 1353 height 29
click at [1519, 206] on div "Schedule Report" at bounding box center [822, 434] width 1414 height 699
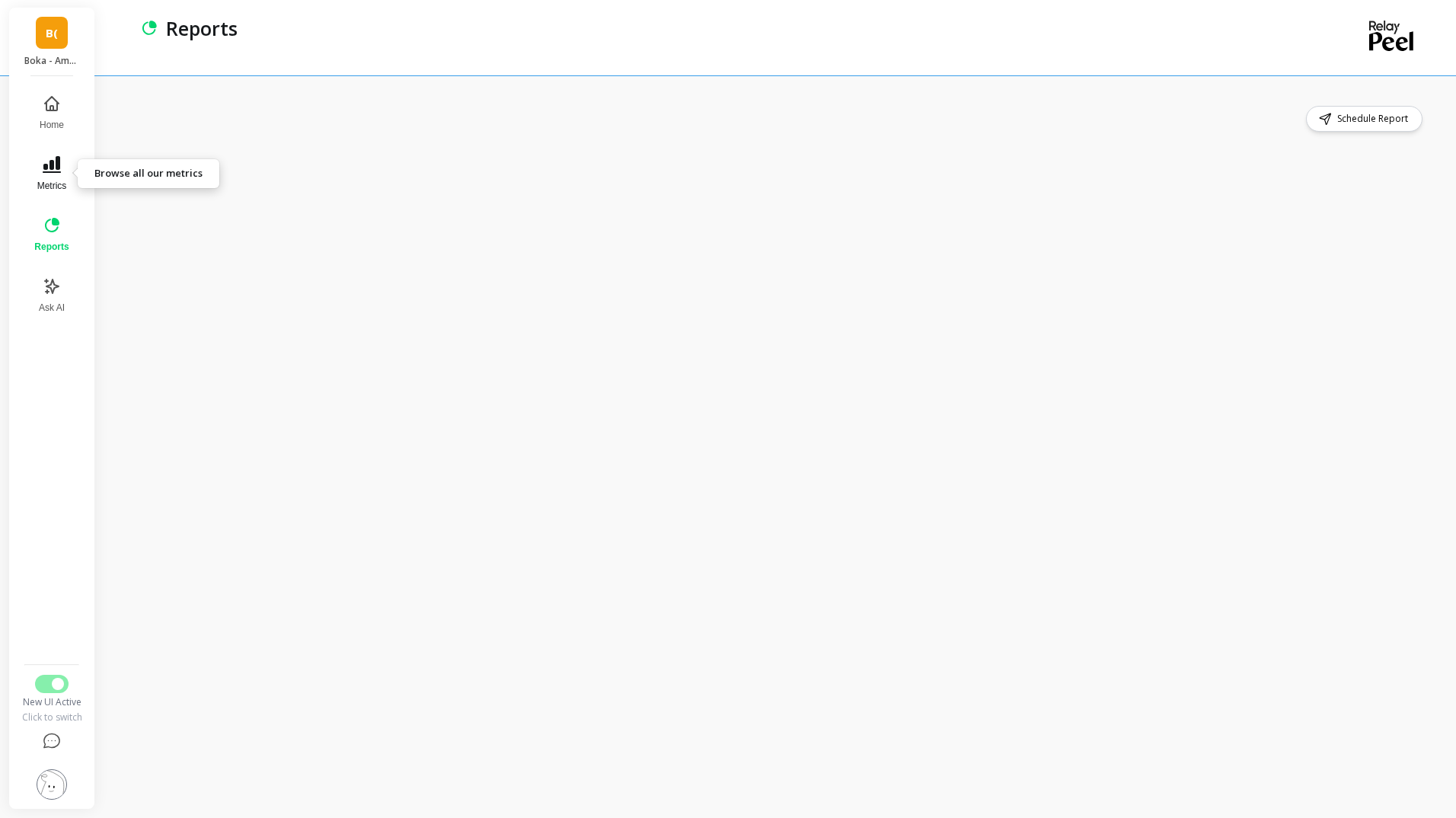
click at [51, 171] on icon at bounding box center [52, 164] width 19 height 19
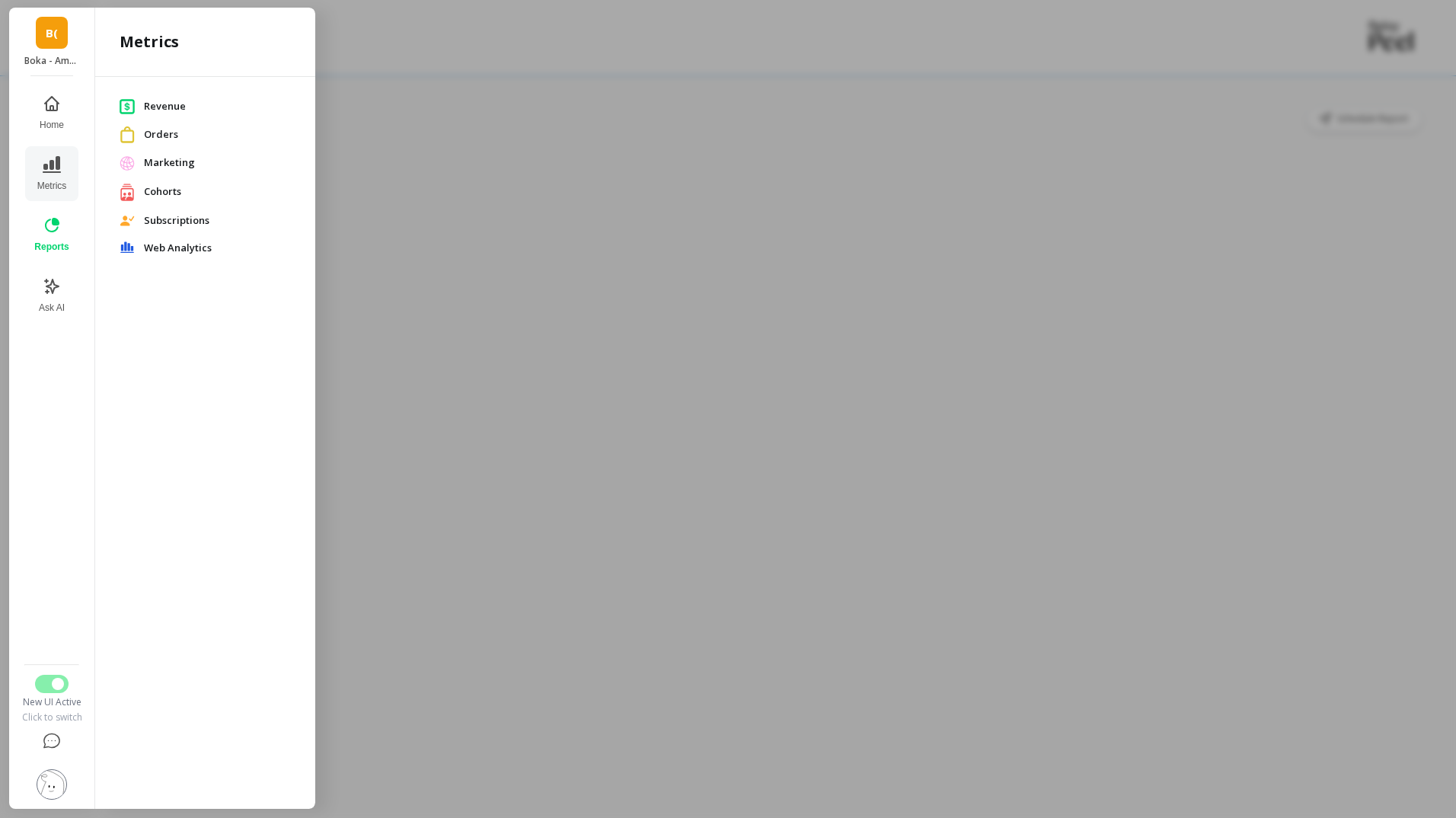
click at [157, 188] on span "Cohorts" at bounding box center [218, 192] width 147 height 15
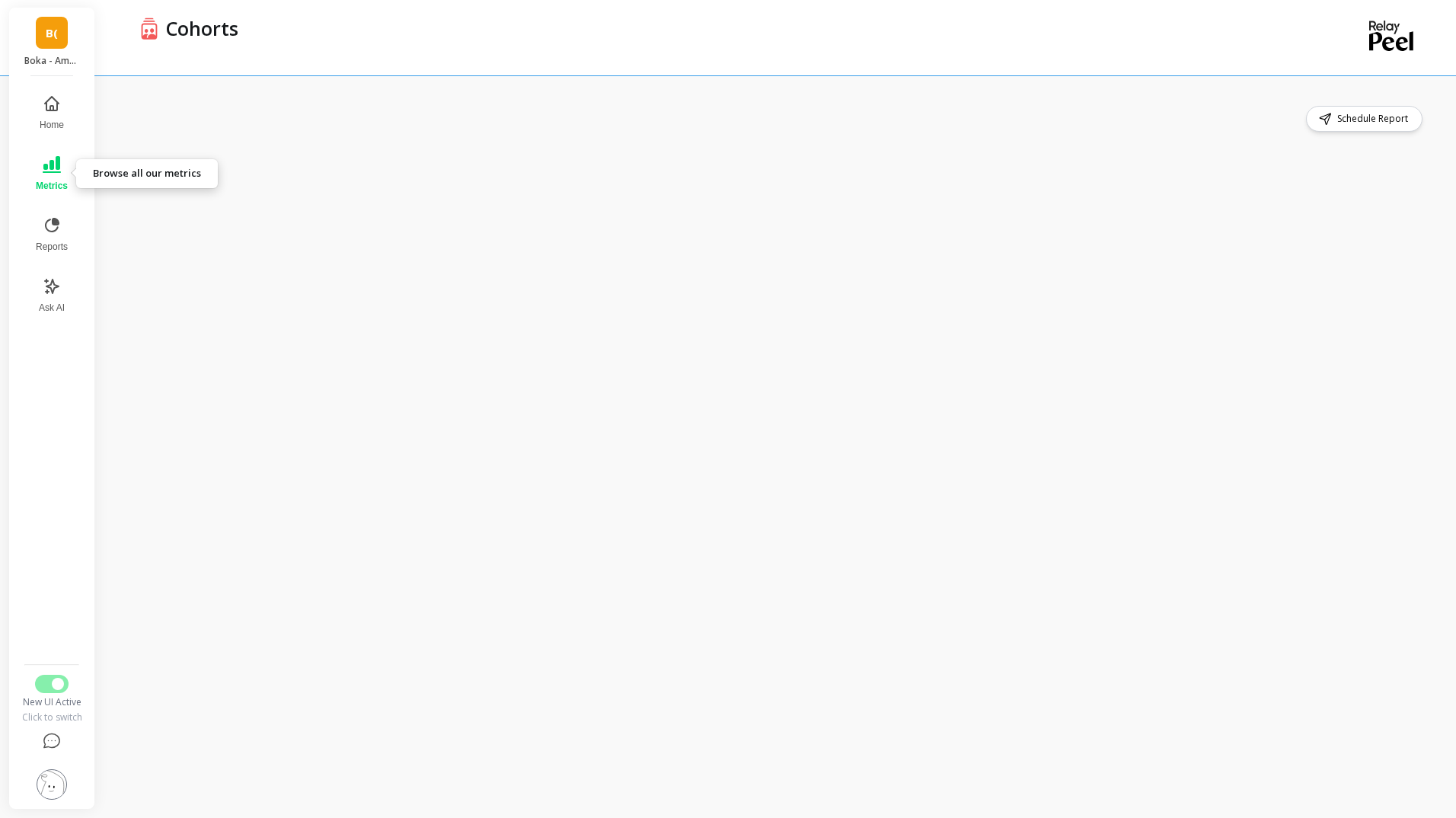
click at [44, 188] on span "Metrics" at bounding box center [51, 186] width 32 height 12
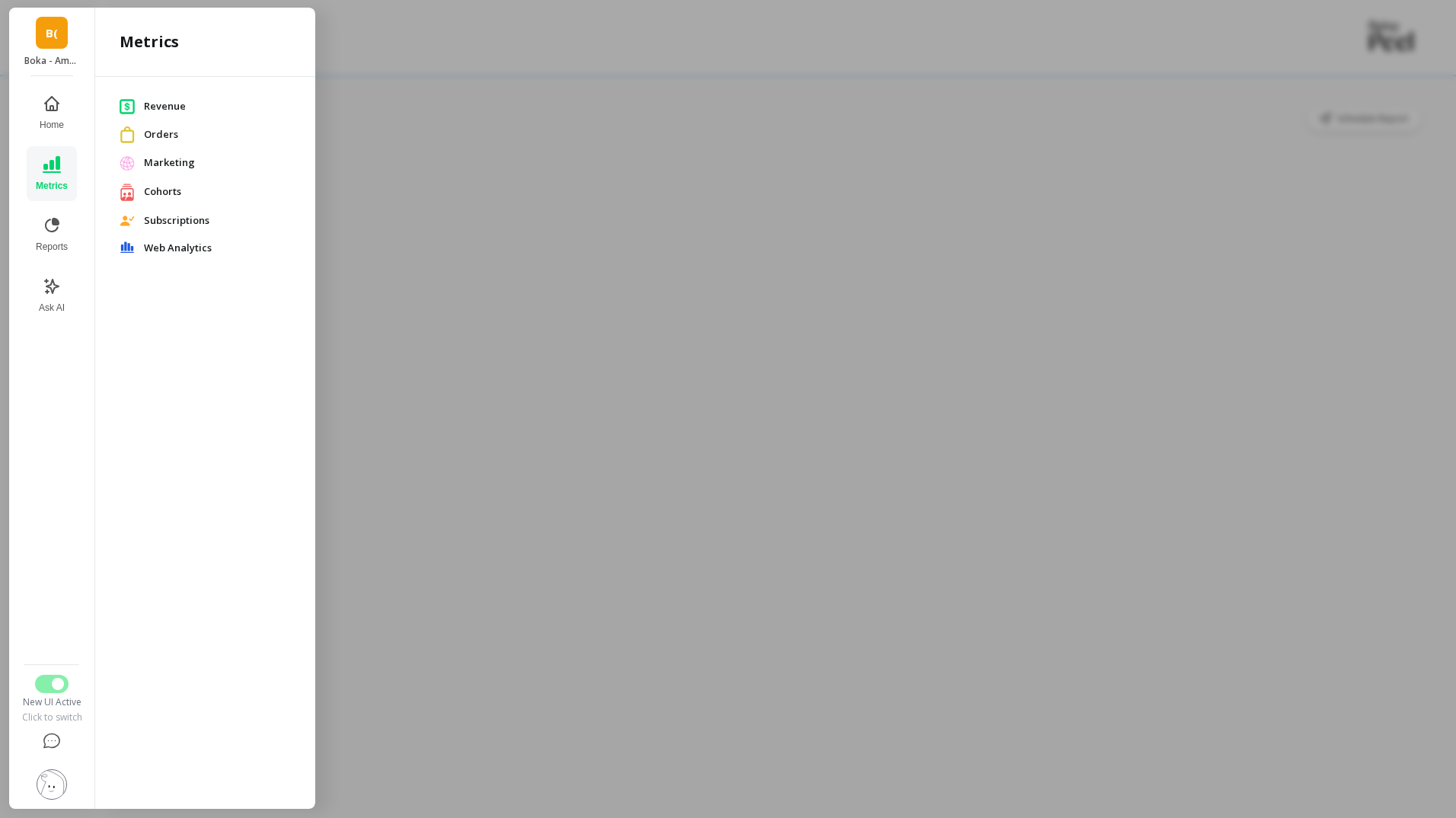
click at [543, 44] on div at bounding box center [728, 409] width 1456 height 818
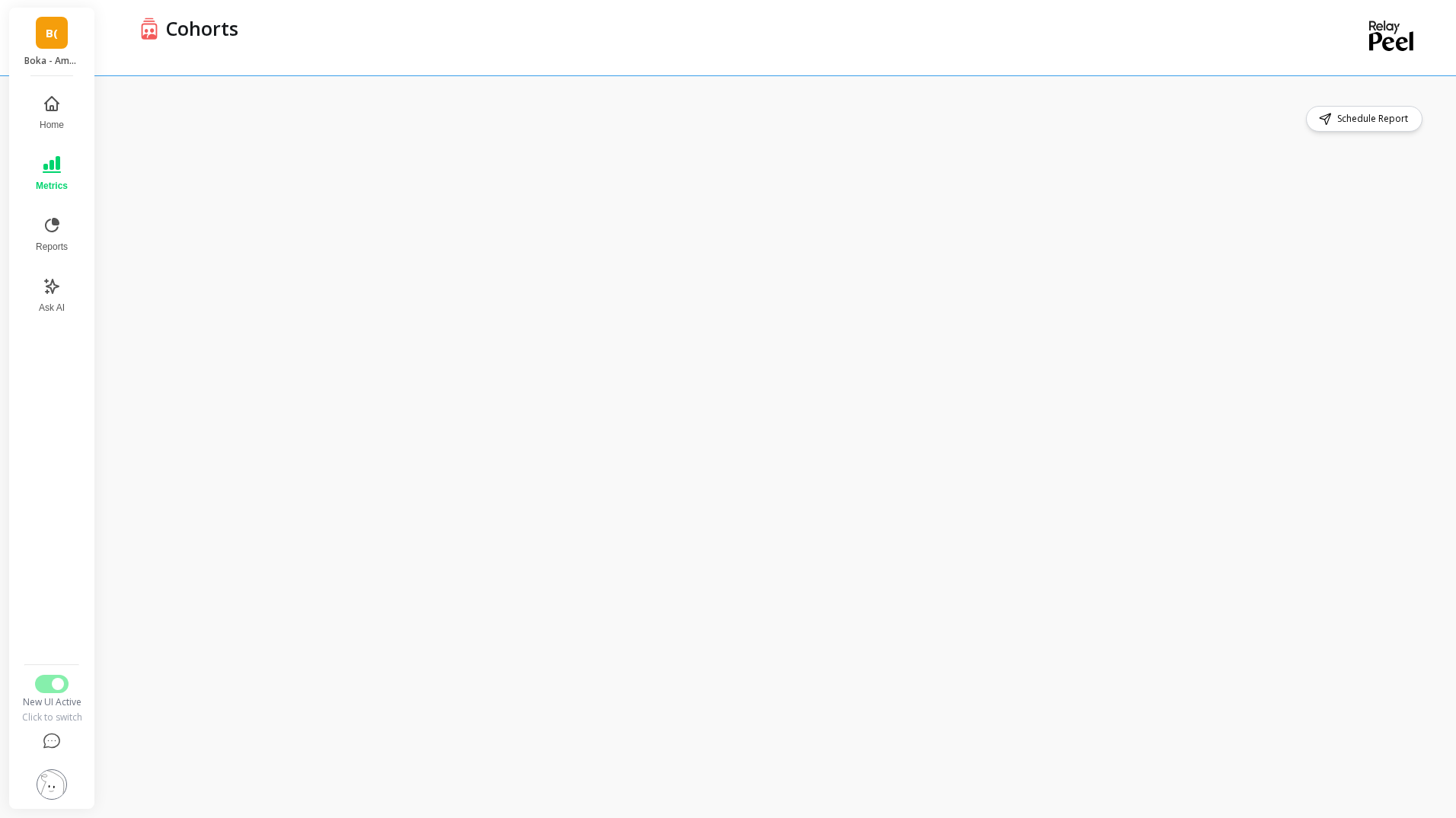
drag, startPoint x: 44, startPoint y: 194, endPoint x: 57, endPoint y: 186, distance: 15.3
click at [45, 194] on button "Metrics" at bounding box center [52, 173] width 50 height 55
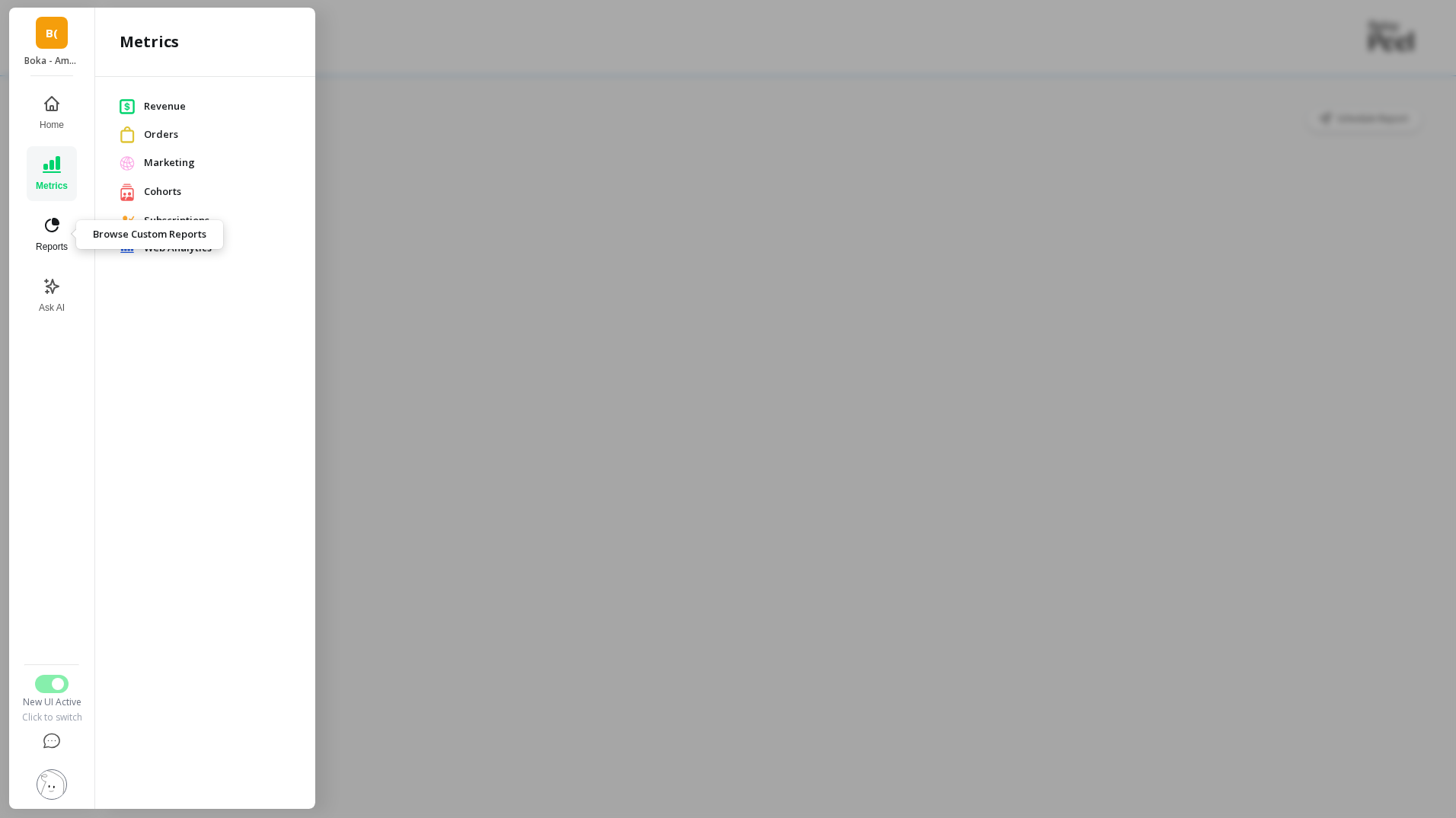
click at [49, 220] on icon at bounding box center [52, 225] width 15 height 15
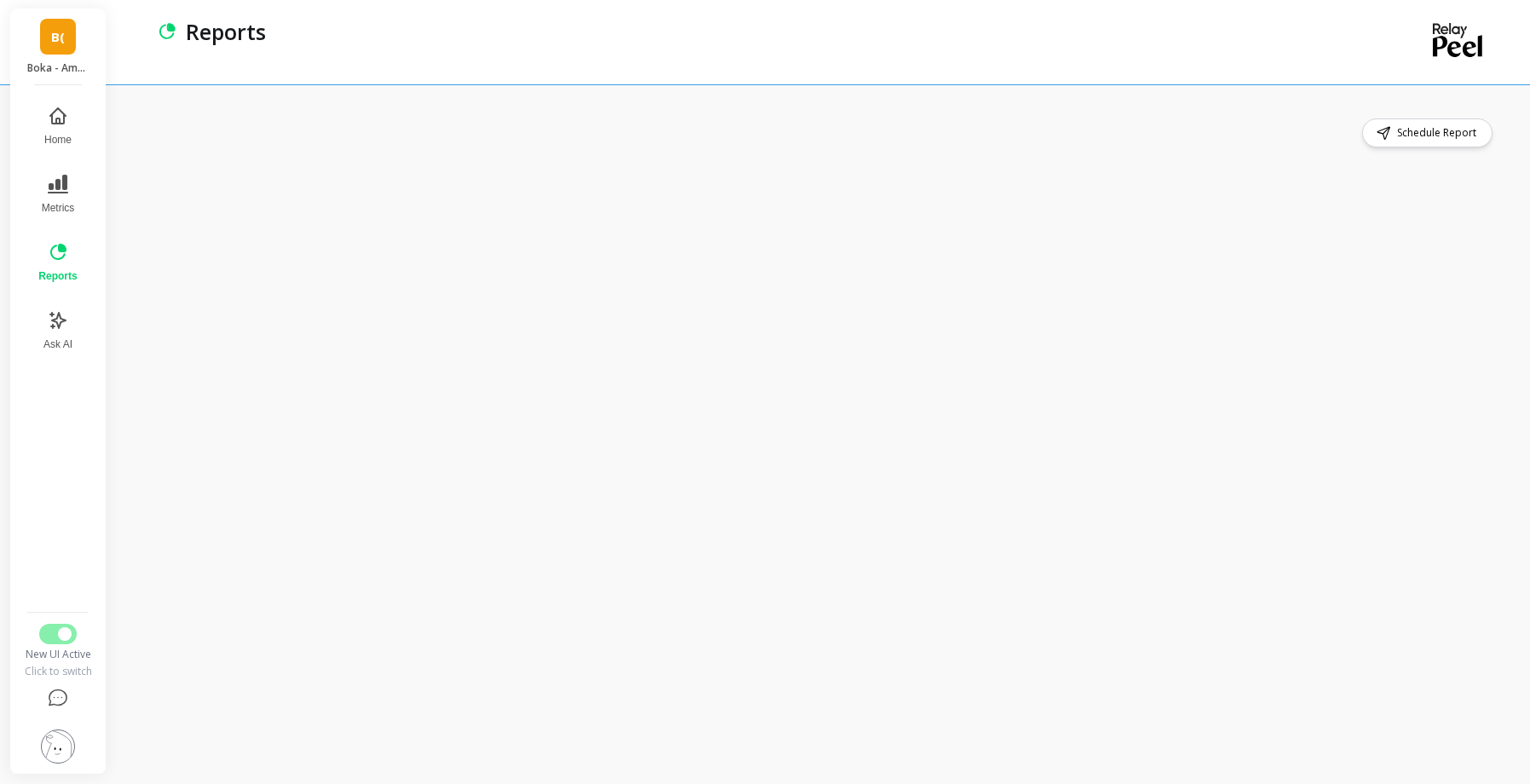
click at [545, 58] on div "Reports" at bounding box center [752, 42] width 1190 height 85
click at [750, 129] on div "Schedule Report" at bounding box center [820, 133] width 1353 height 29
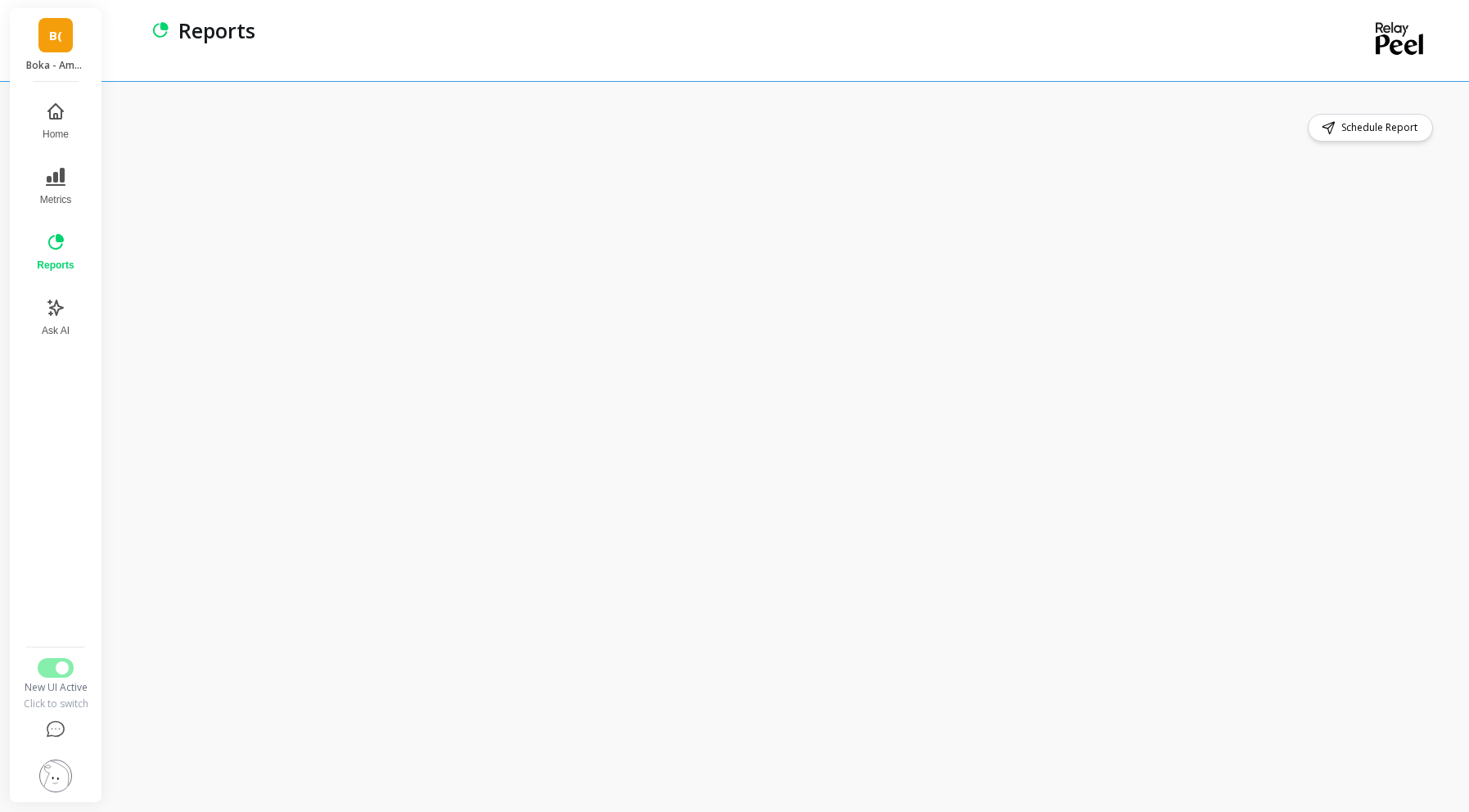
click at [313, 137] on div "Schedule Report" at bounding box center [787, 128] width 1299 height 28
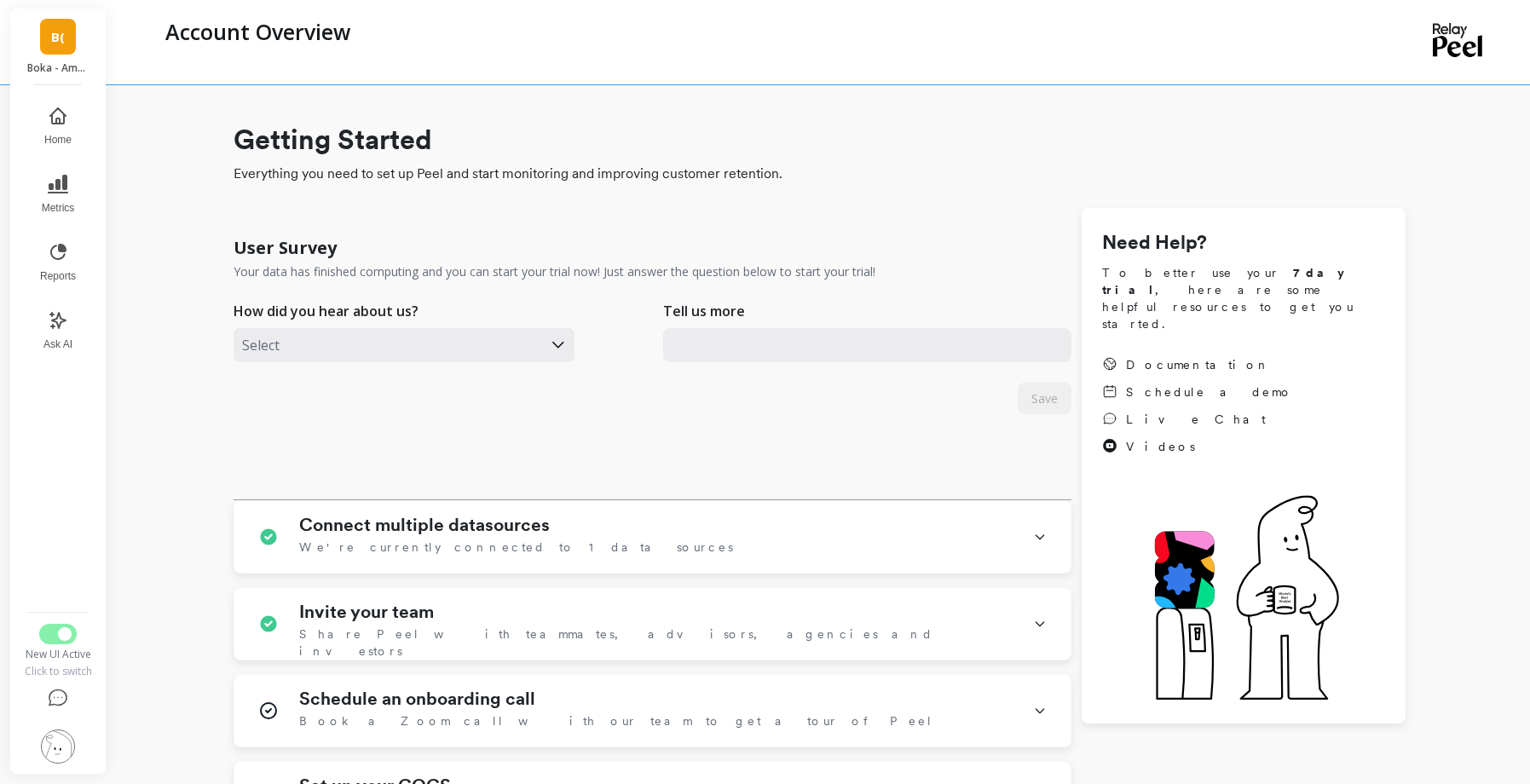
checkbox \(Essor\) "true"
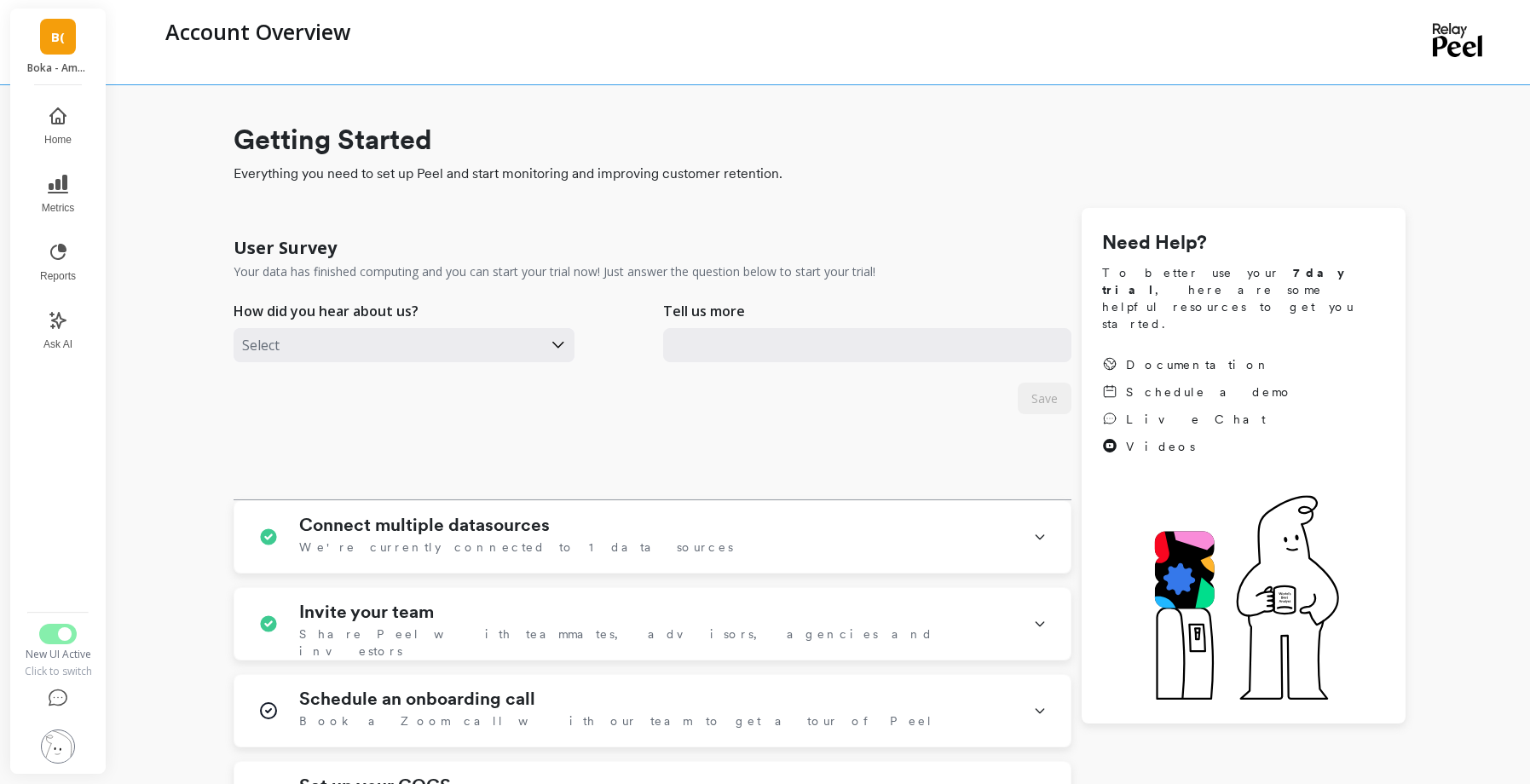
checkbox \(Essor\) "true"
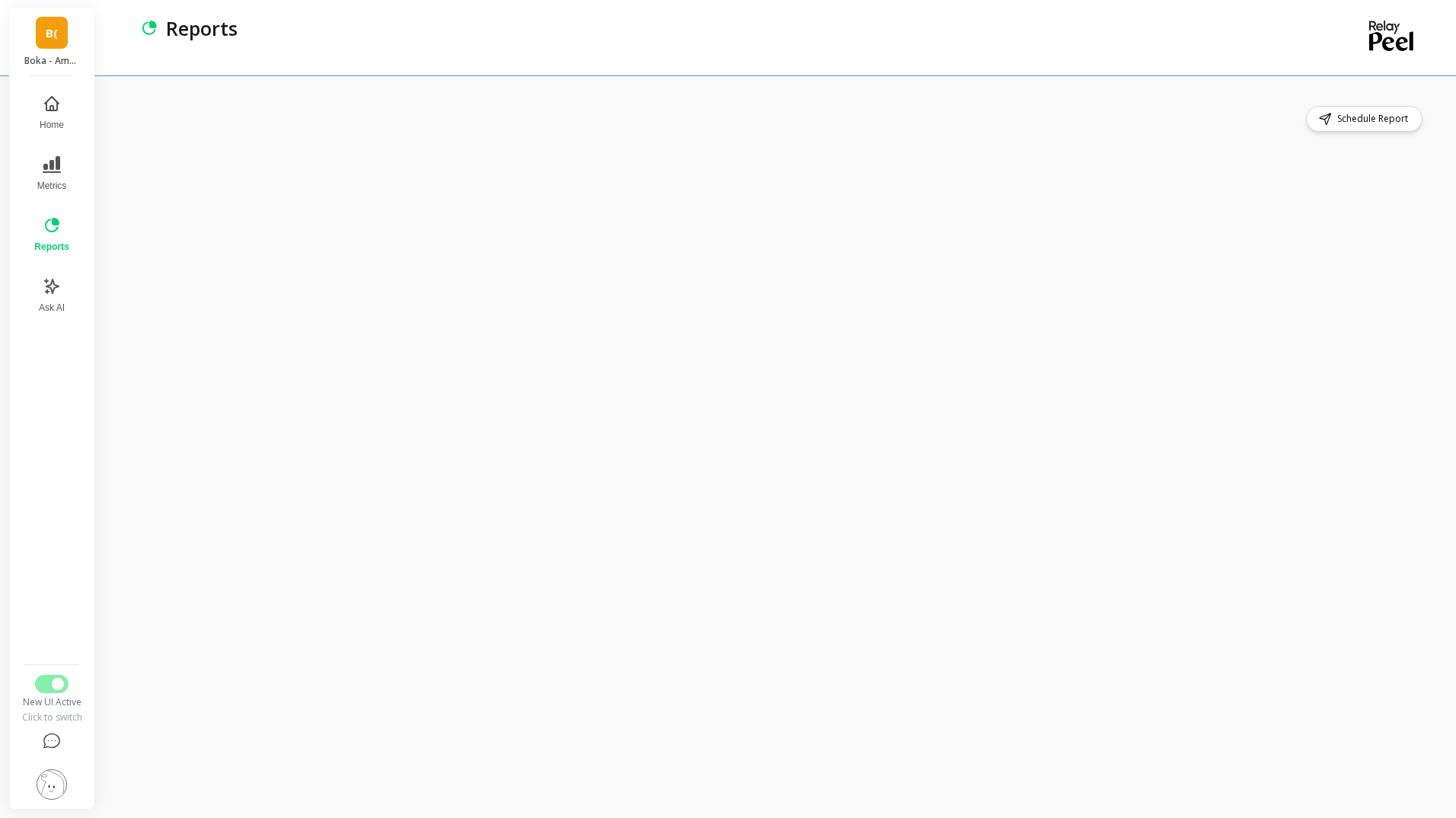
click at [1050, 791] on div "Schedule Report" at bounding box center [779, 447] width 1353 height 742
click at [945, 117] on div "Schedule Report" at bounding box center [777, 119] width 1298 height 26
click at [975, 119] on div "Schedule Report" at bounding box center [777, 119] width 1298 height 26
drag, startPoint x: 875, startPoint y: 73, endPoint x: 863, endPoint y: 72, distance: 12.0
click at [875, 74] on div "Reports" at bounding box center [716, 38] width 1151 height 76
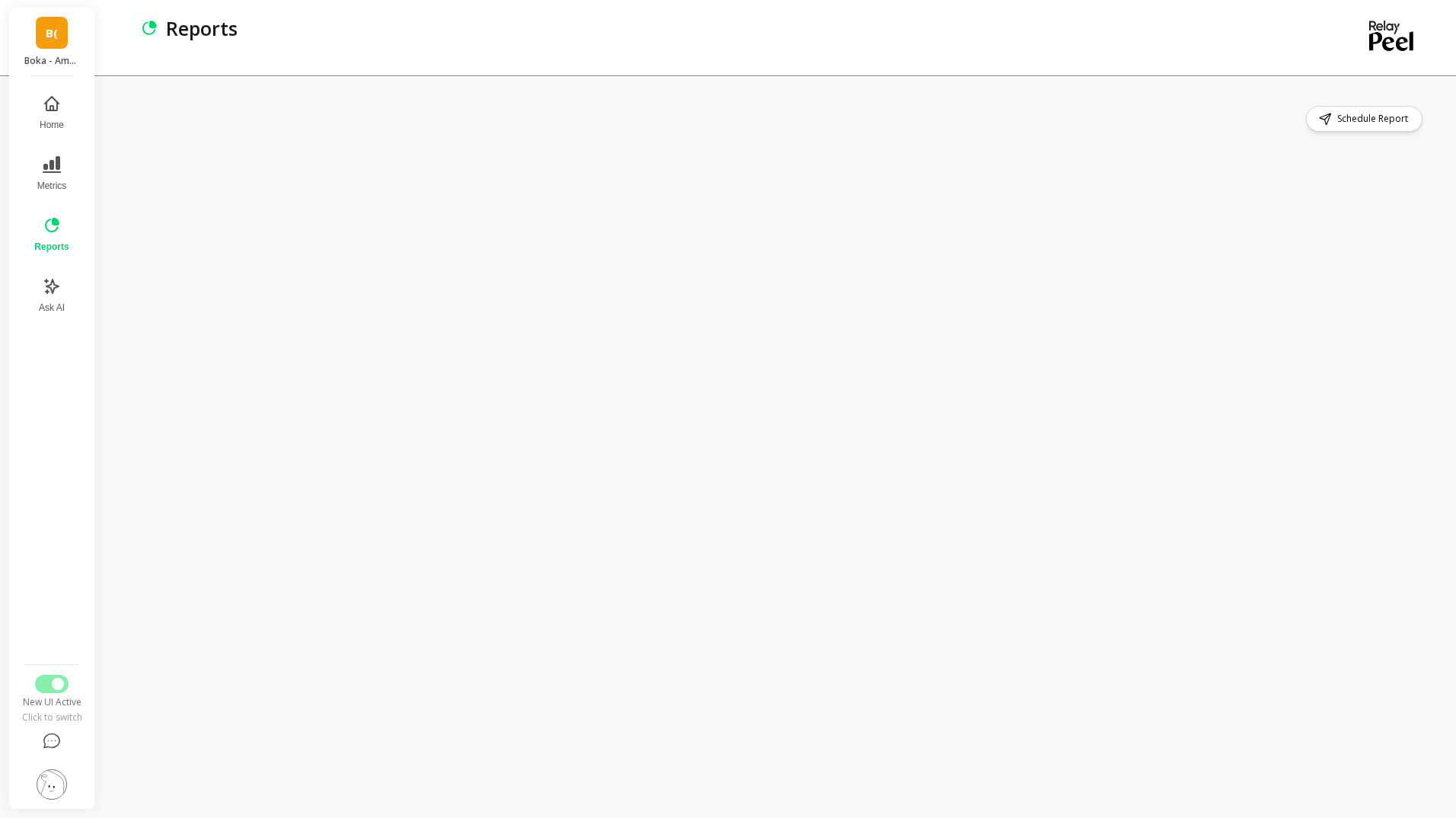
click at [46, 35] on span "B(" at bounding box center [52, 33] width 12 height 18
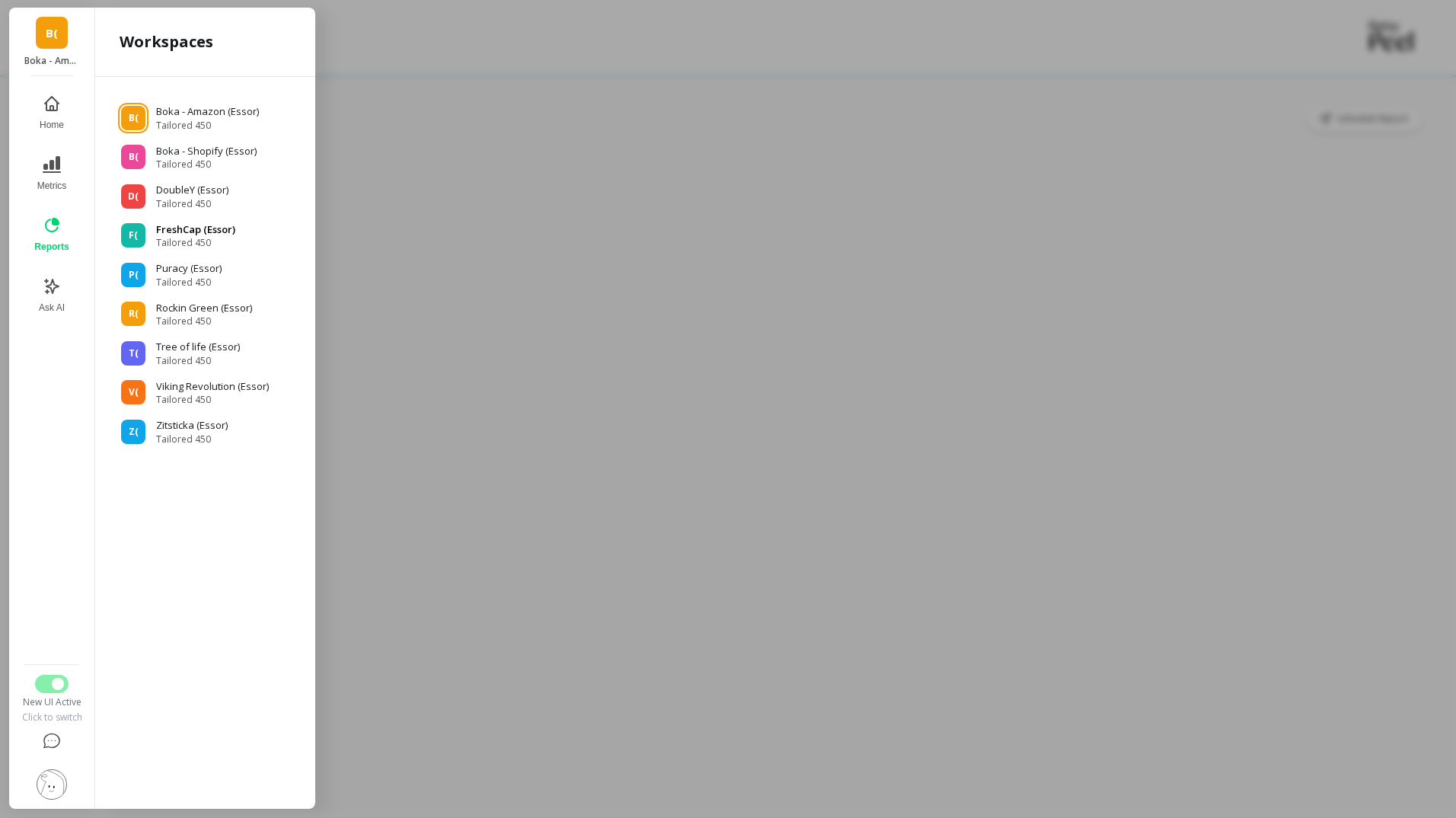
click at [194, 234] on p "FreshCap (Essor)" at bounding box center [195, 230] width 79 height 15
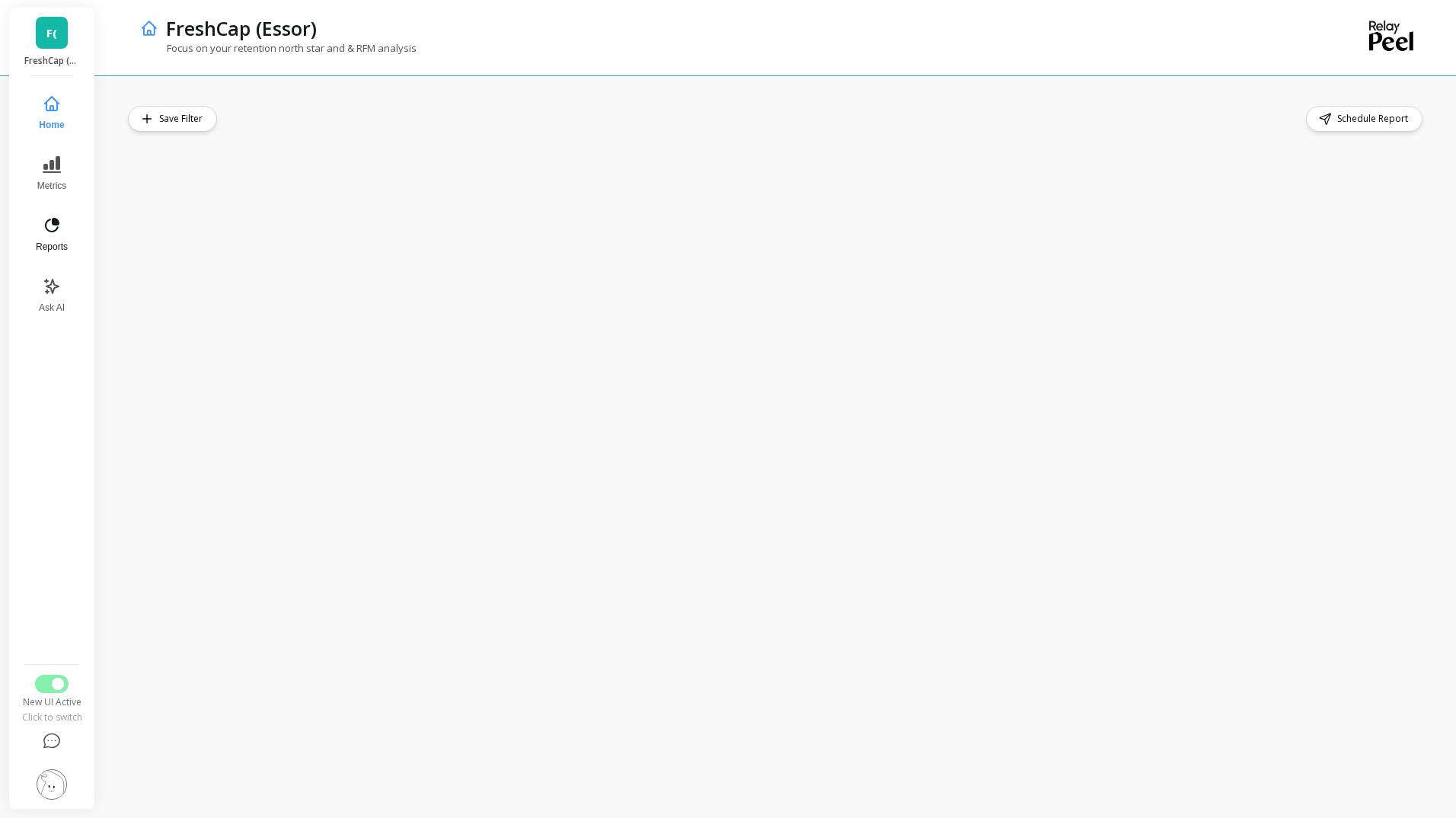
click at [62, 227] on button "Reports" at bounding box center [52, 234] width 50 height 55
click at [51, 53] on div "F( FreshCap (Essor)" at bounding box center [52, 42] width 86 height 69
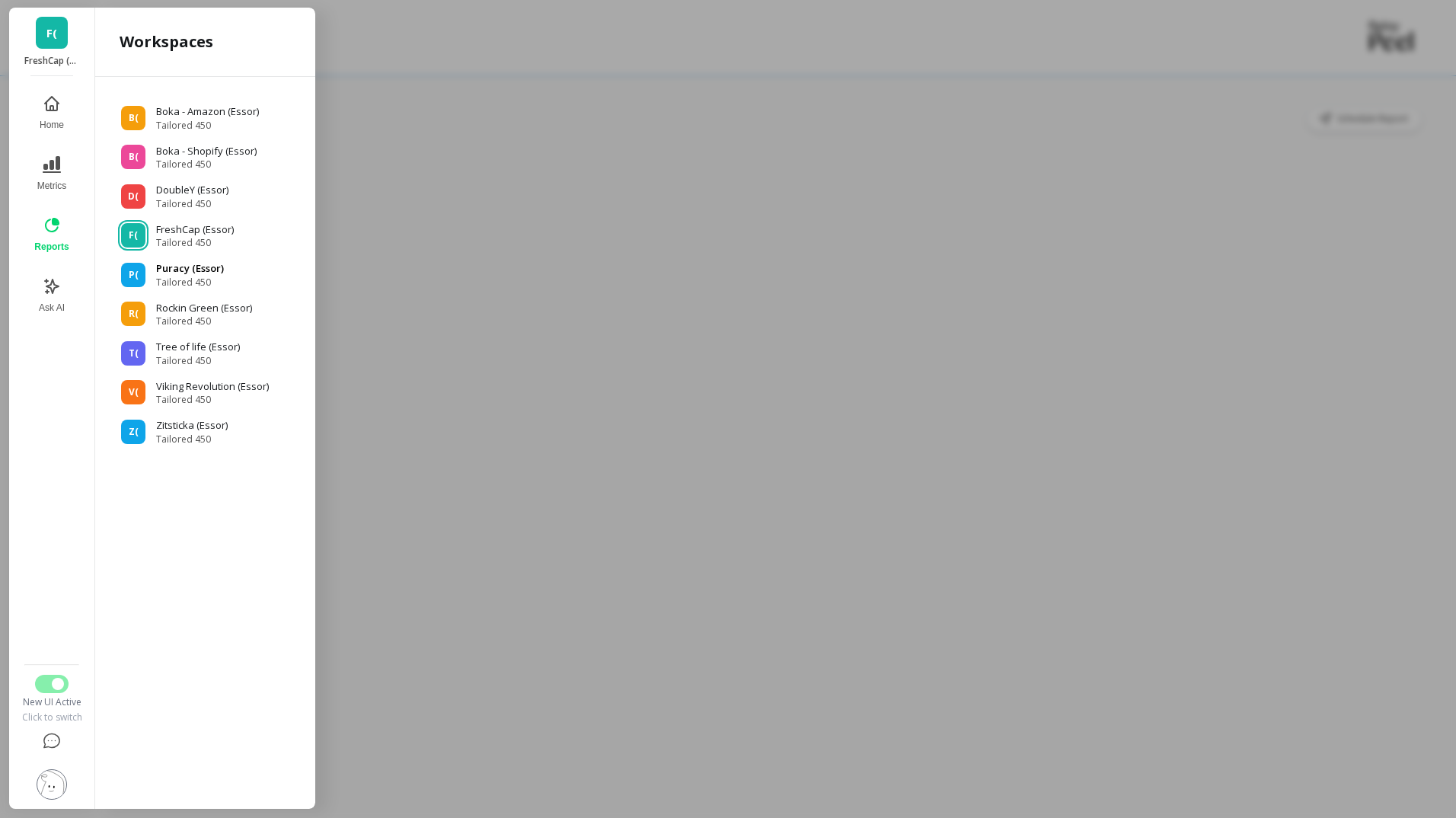
click at [206, 276] on span "Tailored 450" at bounding box center [190, 282] width 68 height 12
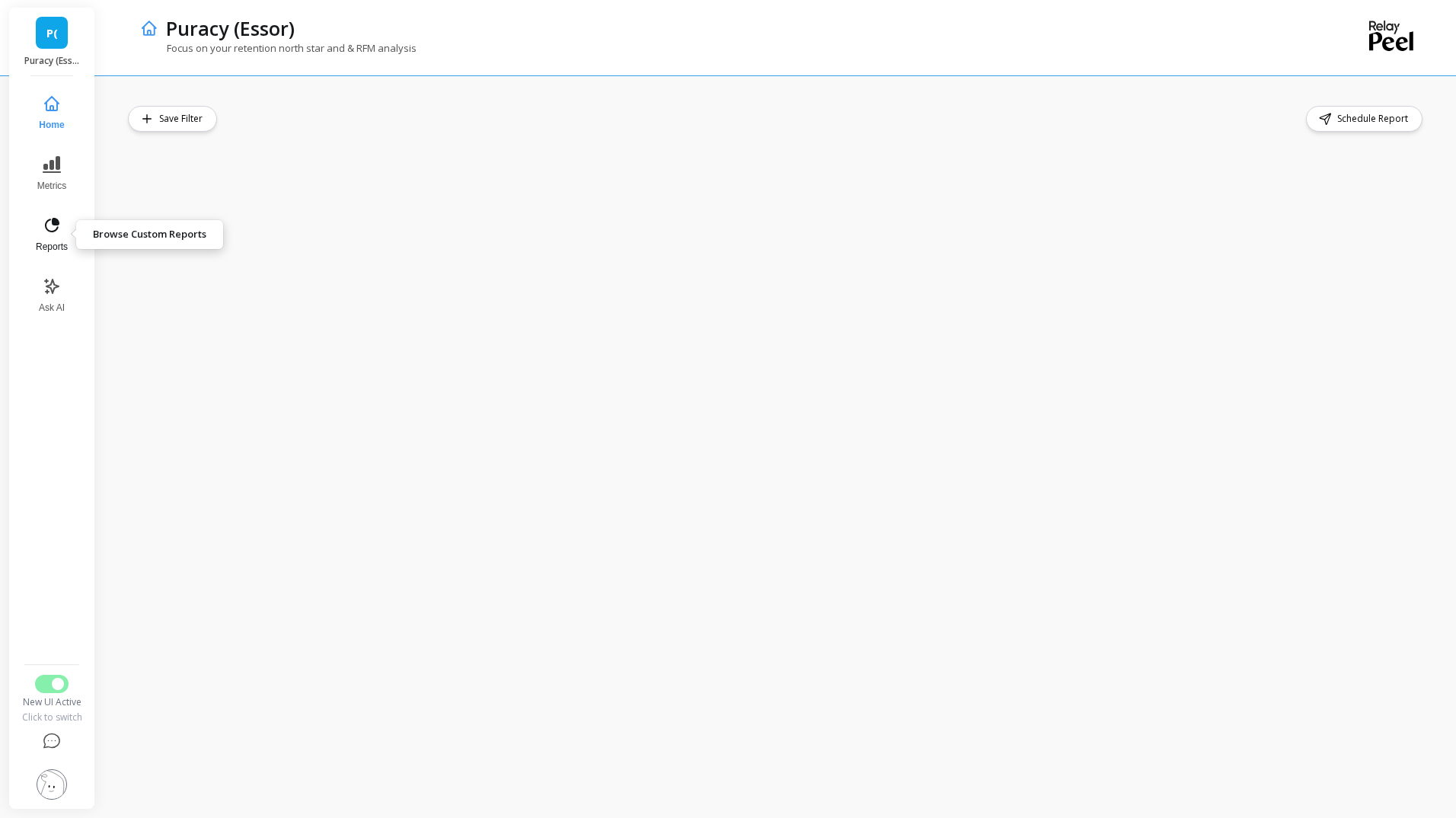
click at [58, 237] on button "Reports" at bounding box center [52, 234] width 50 height 55
click at [455, 119] on div "Schedule Report" at bounding box center [777, 119] width 1298 height 26
click at [561, 104] on div "Schedule Report" at bounding box center [779, 447] width 1353 height 742
click at [61, 451] on nav "Home Metrics Reports Ask AI" at bounding box center [52, 372] width 65 height 573
click at [620, 51] on div "Reports" at bounding box center [716, 38] width 1151 height 76
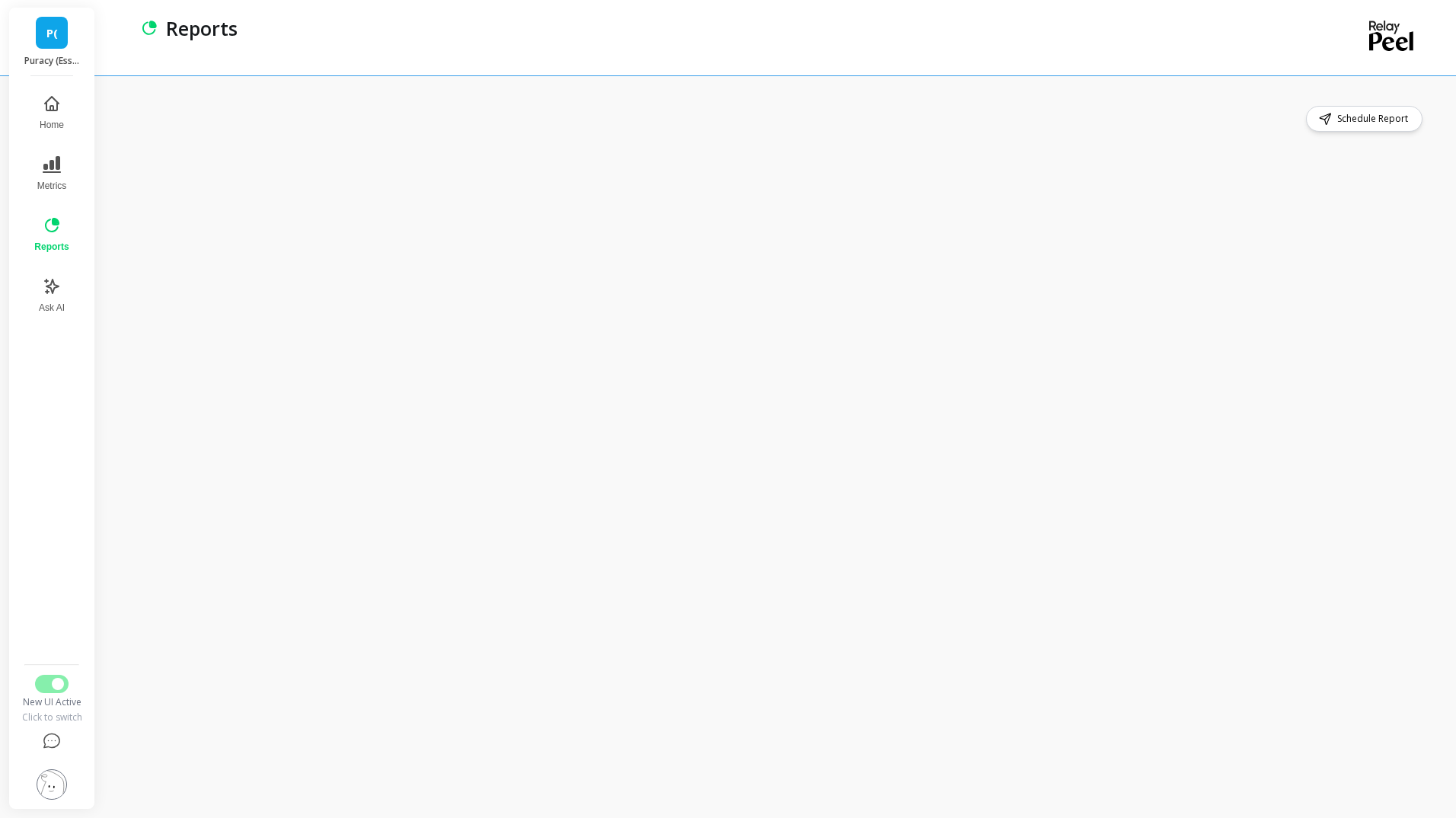
click at [607, 84] on div "Schedule Report" at bounding box center [779, 447] width 1353 height 742
click at [676, 104] on div "Schedule Report" at bounding box center [779, 447] width 1353 height 742
click at [777, 49] on div "Reports" at bounding box center [716, 38] width 1151 height 76
click at [54, 228] on icon at bounding box center [52, 225] width 19 height 19
click at [51, 48] on link "P(" at bounding box center [51, 32] width 32 height 32
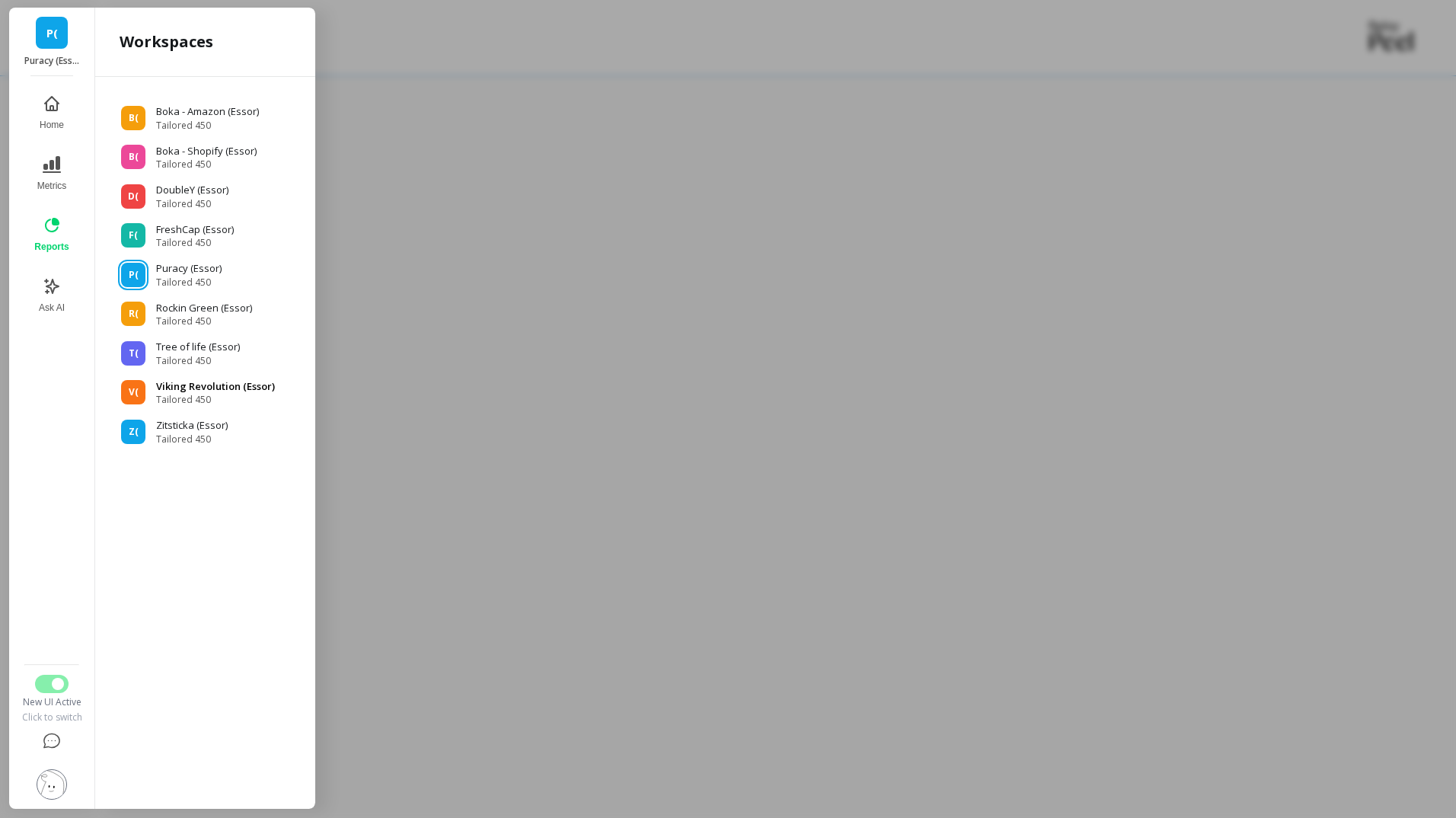
click at [201, 396] on span "Tailored 450" at bounding box center [215, 400] width 119 height 12
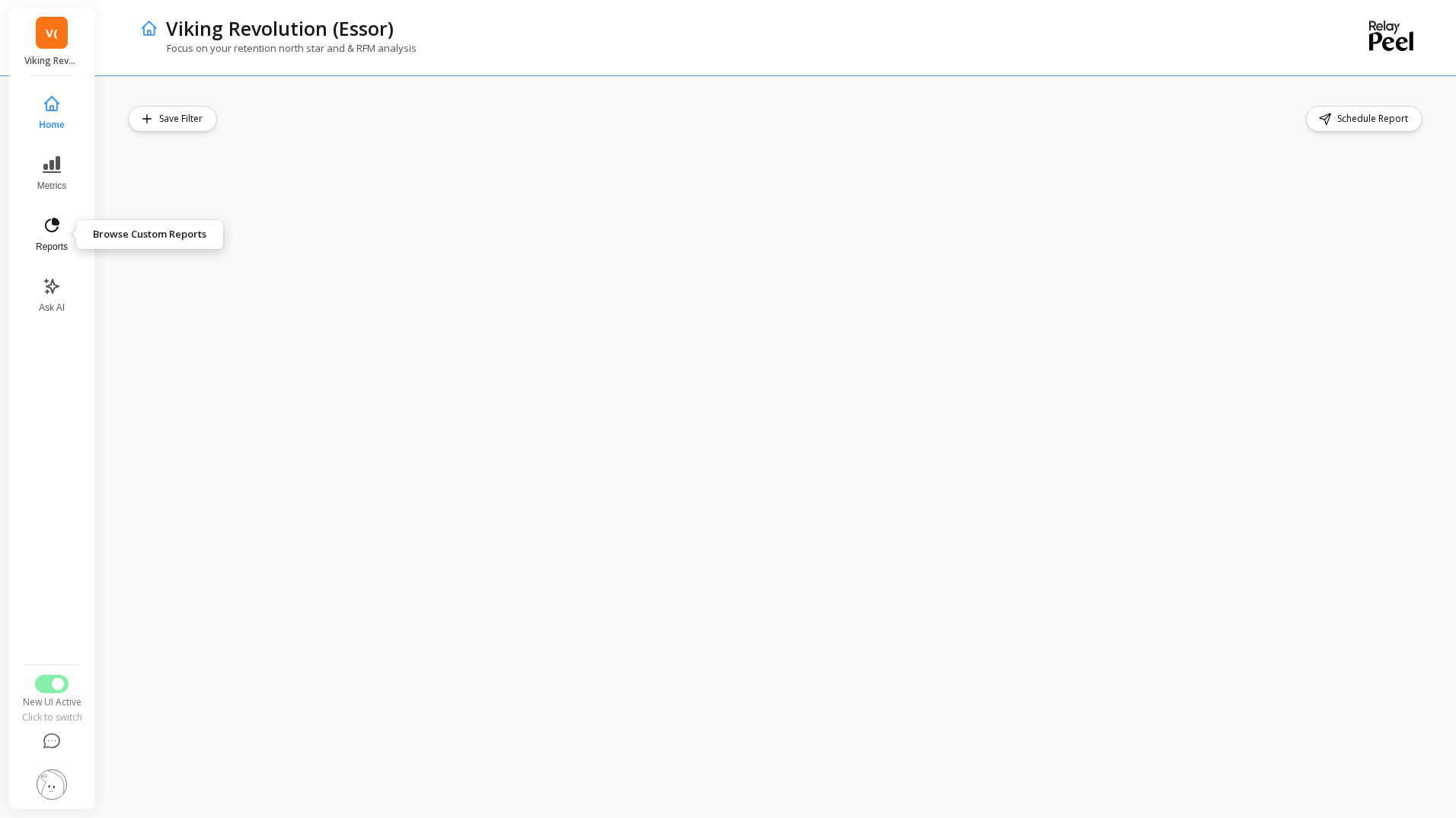
click at [59, 224] on icon at bounding box center [52, 225] width 19 height 19
click at [281, 132] on div "Schedule Report" at bounding box center [777, 446] width 1298 height 681
click at [354, 117] on div "Schedule Report" at bounding box center [777, 119] width 1298 height 26
click at [556, 126] on div "Schedule Report" at bounding box center [777, 119] width 1298 height 26
click at [568, 118] on div "Schedule Report" at bounding box center [777, 119] width 1298 height 26
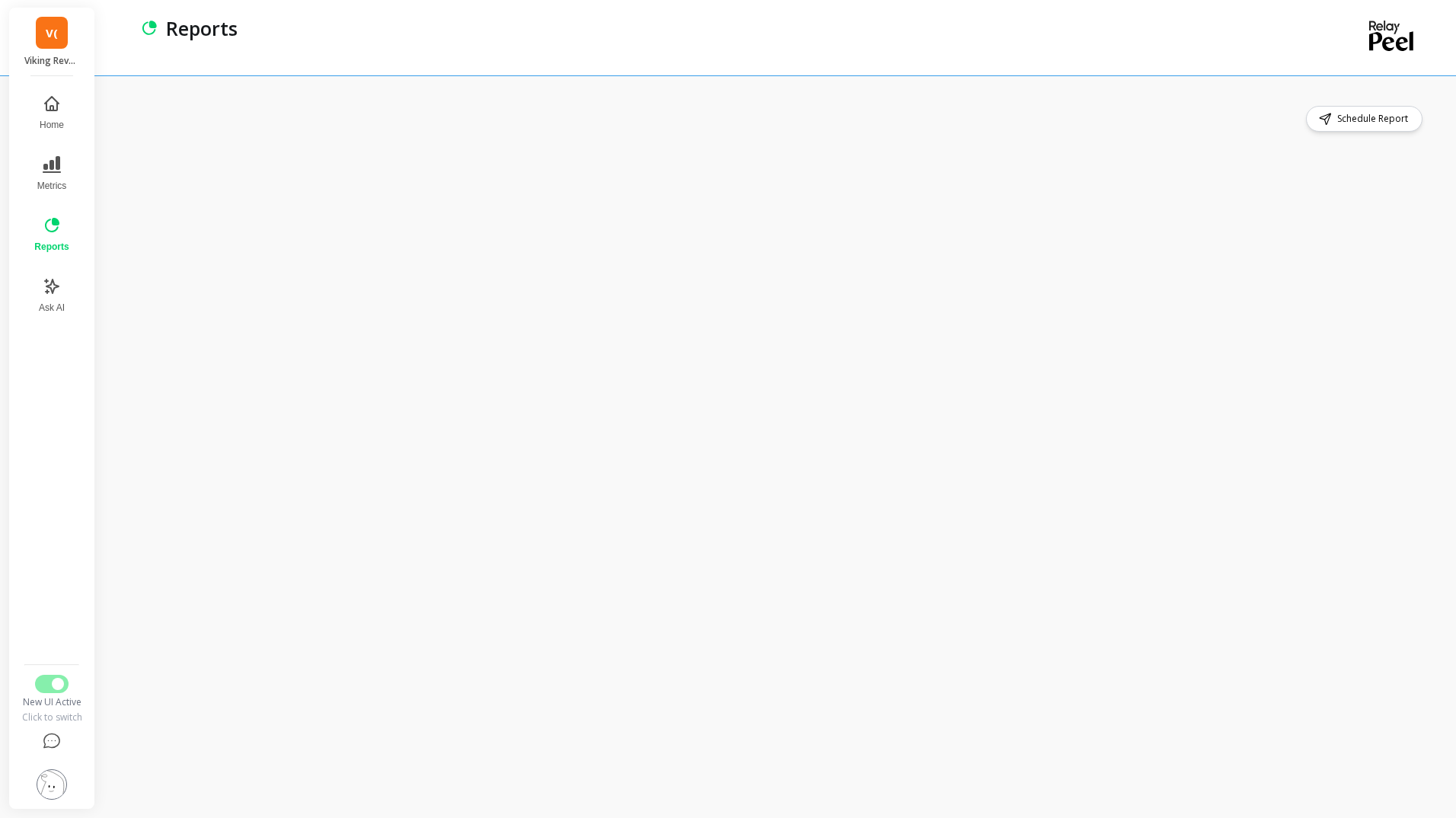
click at [1014, 103] on div "Schedule Report" at bounding box center [779, 447] width 1353 height 742
click at [822, 83] on div "Schedule Report" at bounding box center [779, 447] width 1353 height 742
